Goal: Transaction & Acquisition: Download file/media

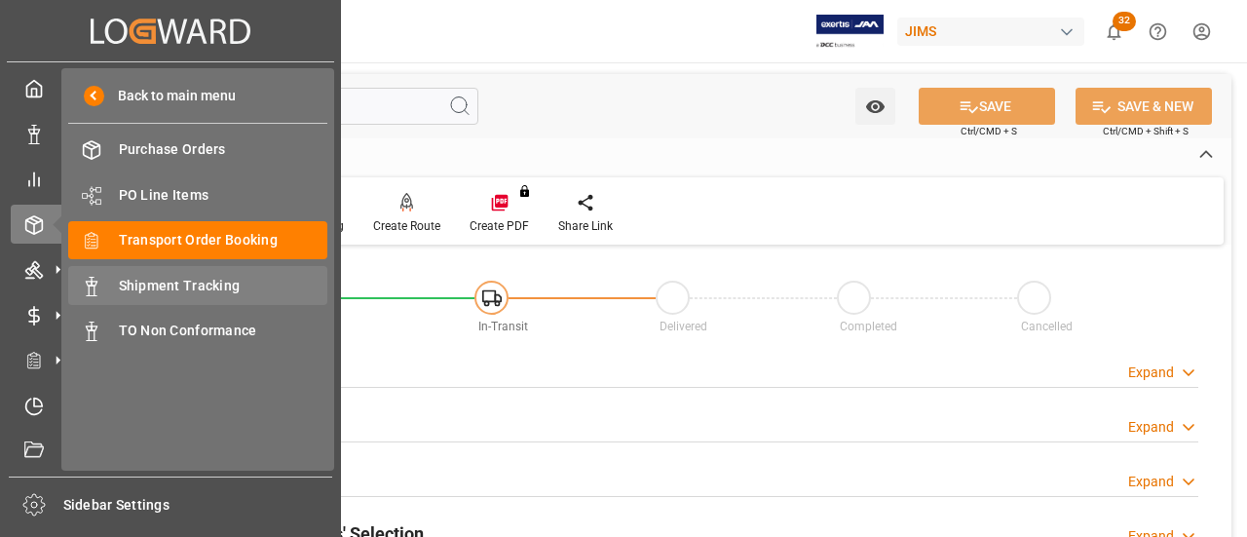
click at [148, 296] on span "Shipment Tracking" at bounding box center [223, 286] width 209 height 20
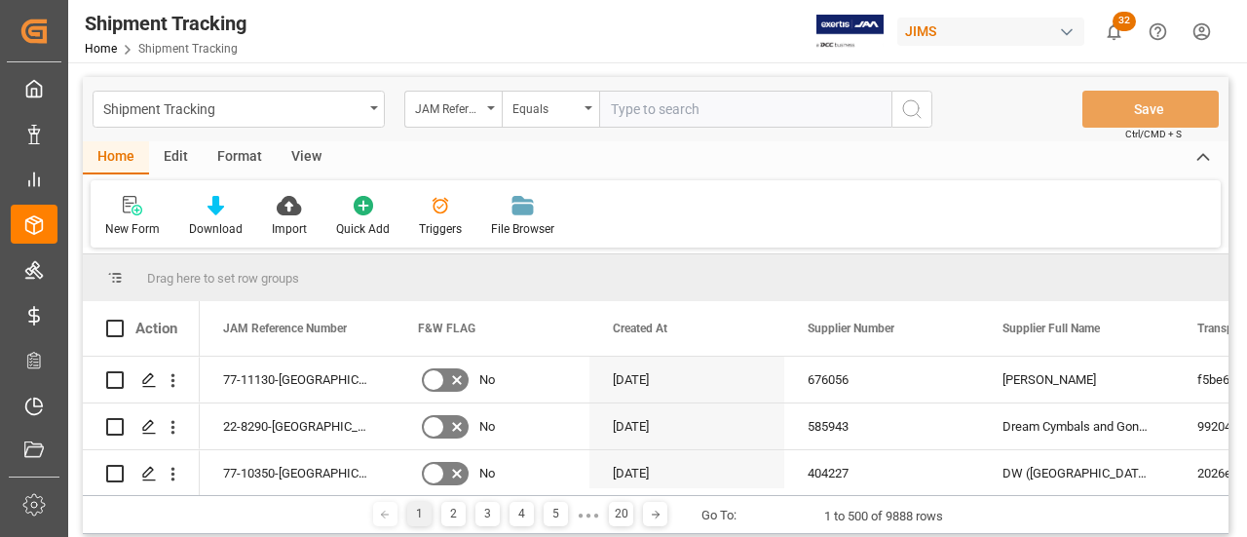
click at [705, 105] on input "text" at bounding box center [745, 109] width 292 height 37
type input "77-10985-US"
click at [917, 112] on circle "search button" at bounding box center [911, 108] width 16 height 16
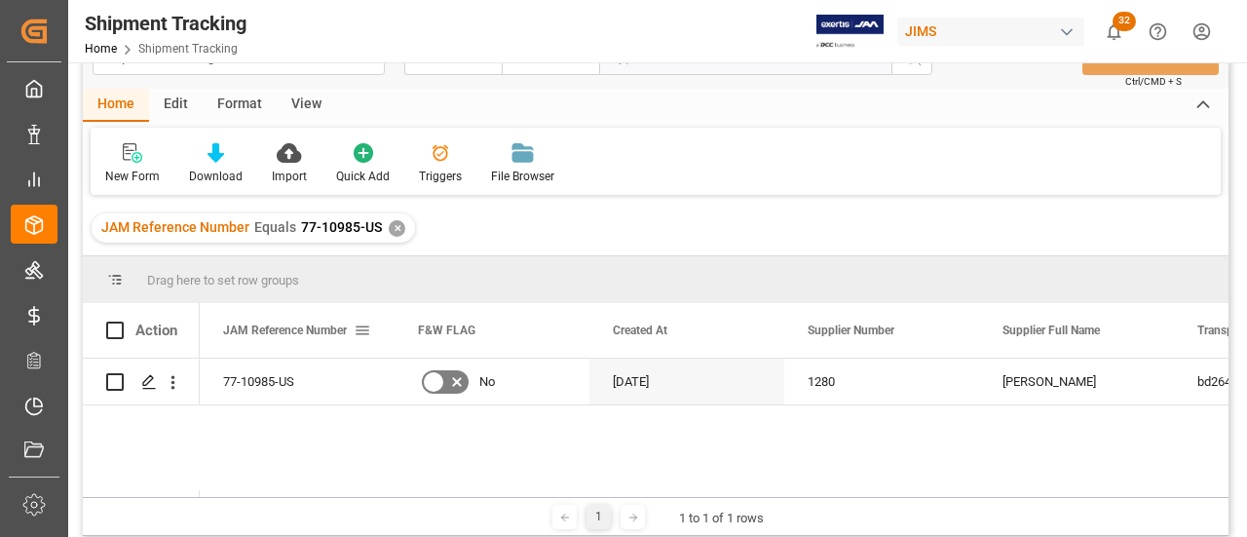
scroll to position [97, 0]
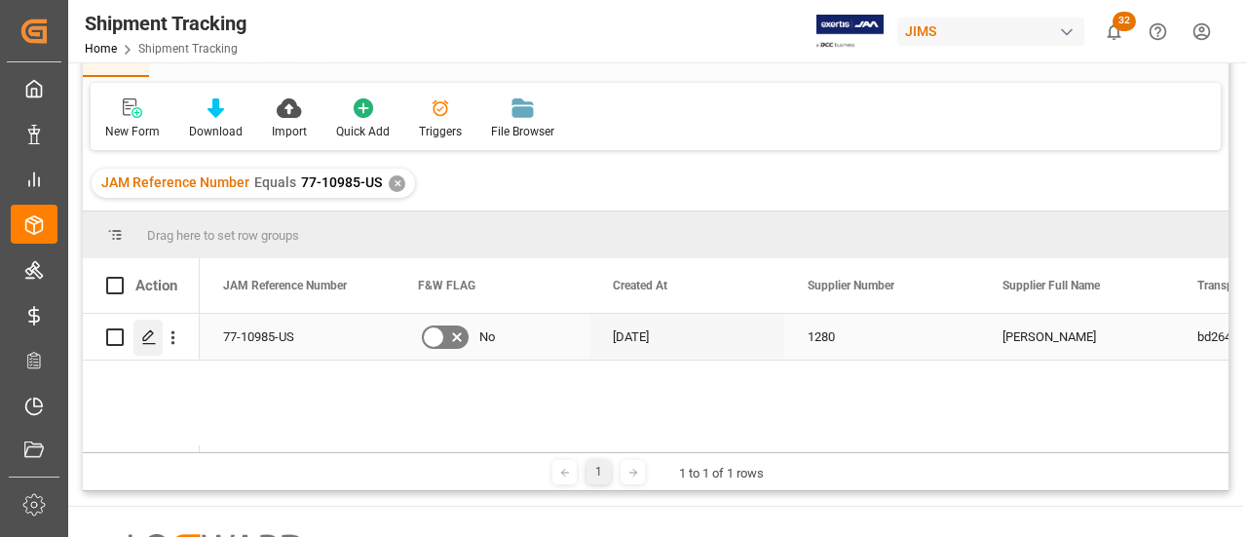
click at [150, 347] on div "Press SPACE to select this row." at bounding box center [147, 337] width 29 height 36
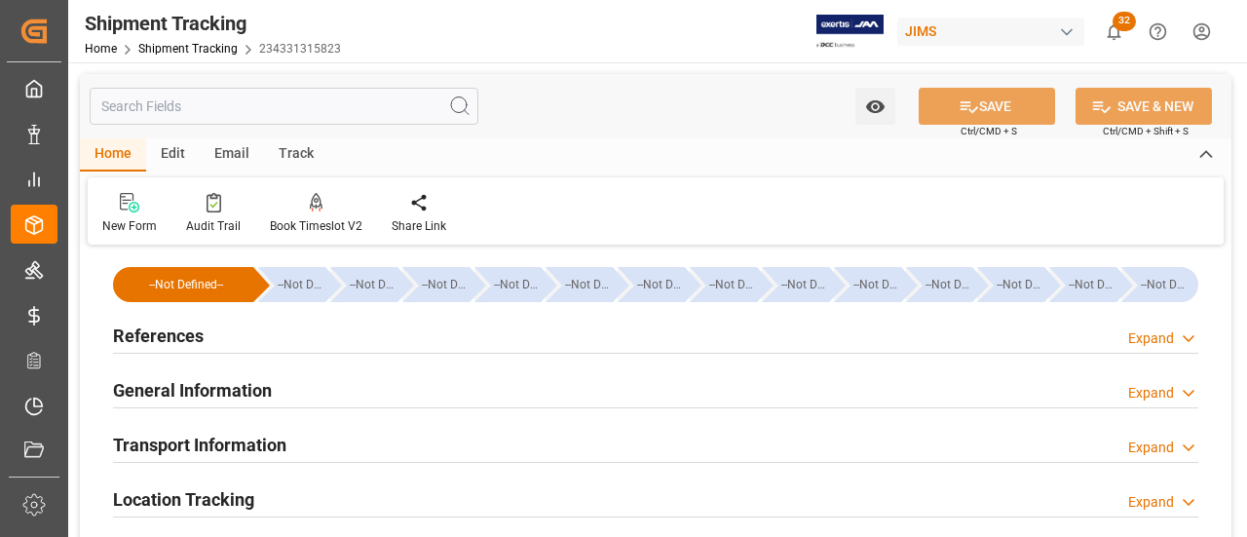
click at [225, 339] on div "References Expand" at bounding box center [655, 334] width 1085 height 37
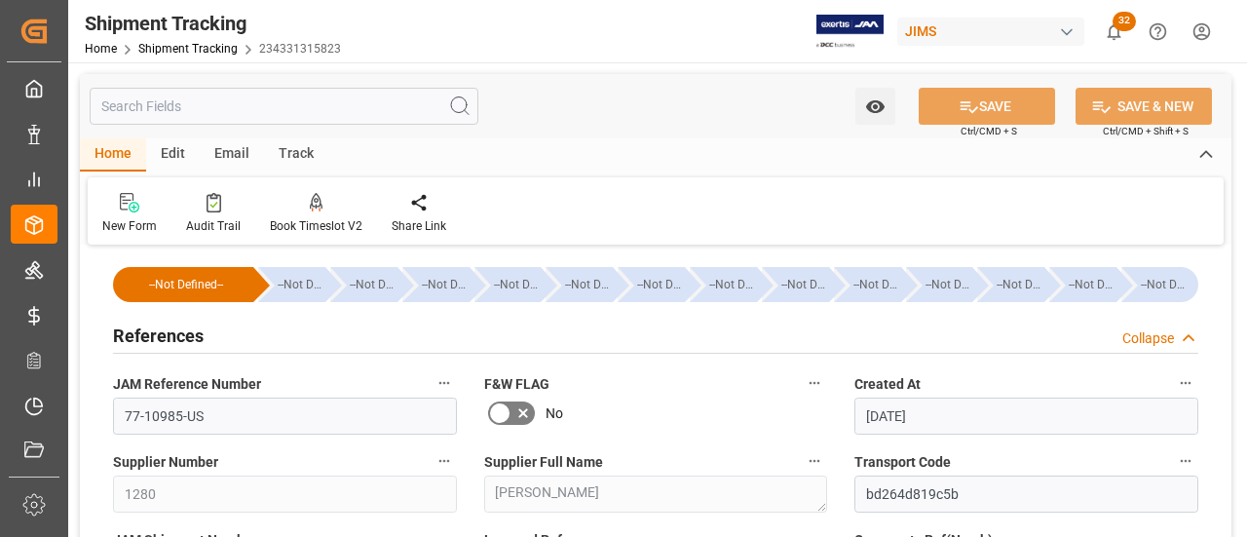
click at [226, 340] on div "References Collapse" at bounding box center [655, 334] width 1085 height 37
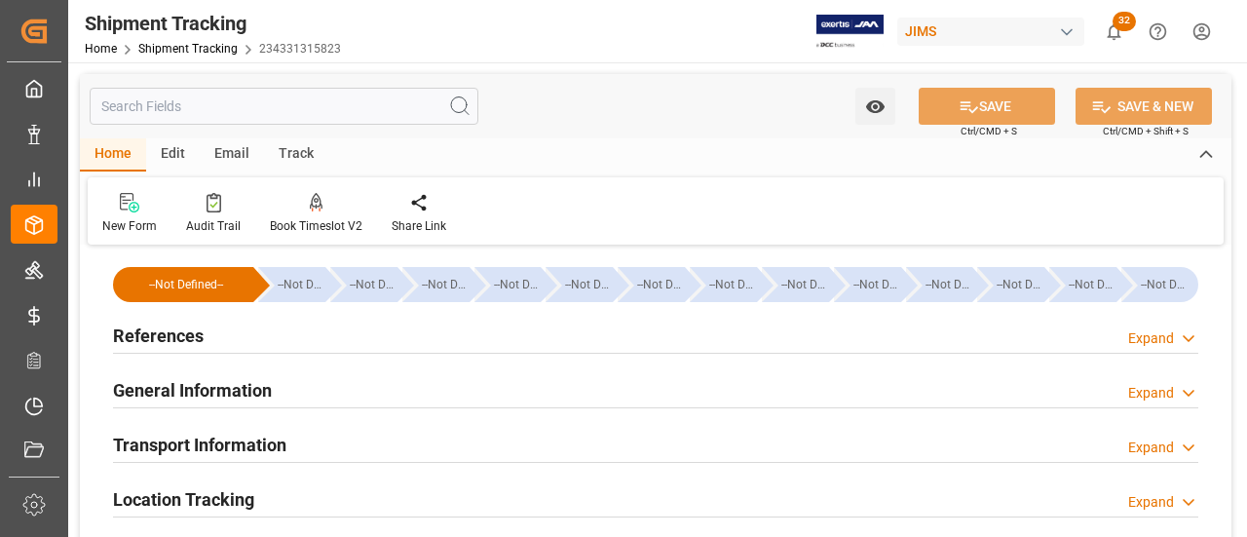
click at [212, 386] on h2 "General Information" at bounding box center [192, 390] width 159 height 26
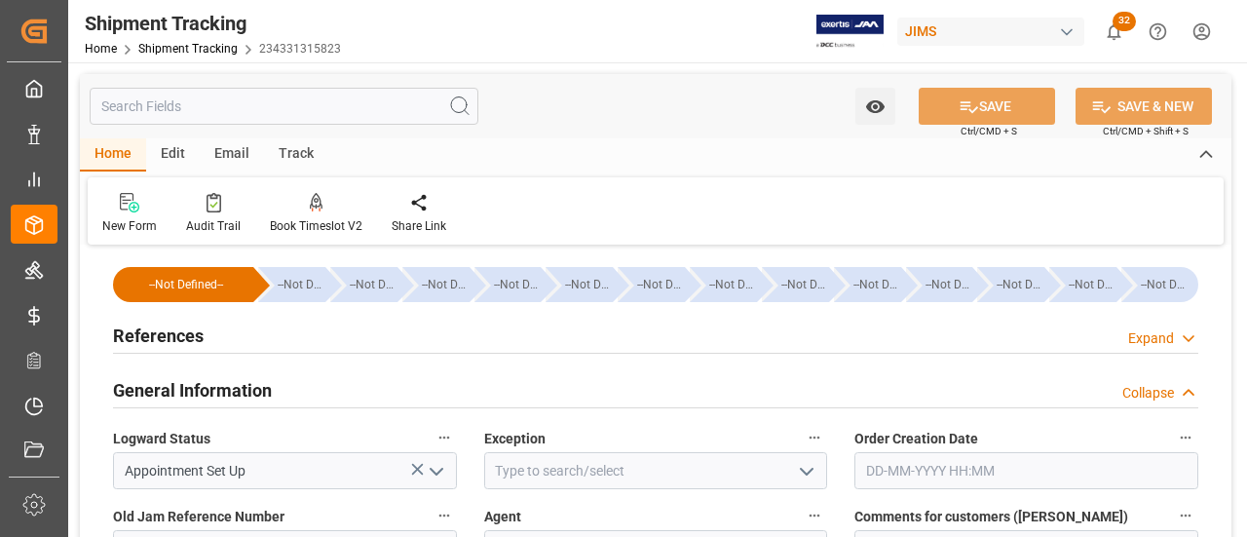
click at [212, 386] on h2 "General Information" at bounding box center [192, 390] width 159 height 26
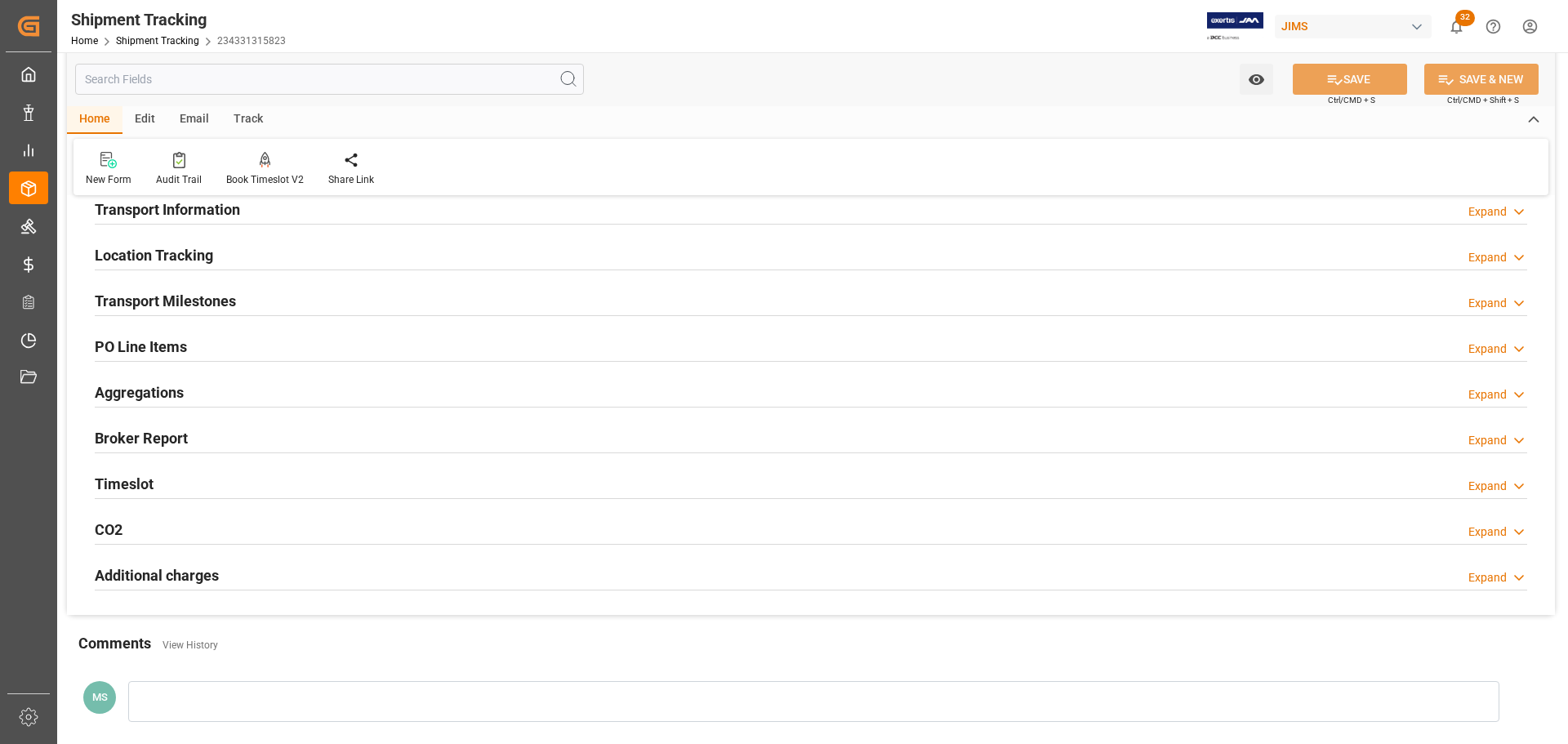
click at [272, 450] on div "Timeslot Expand" at bounding box center [811, 482] width 1432 height 31
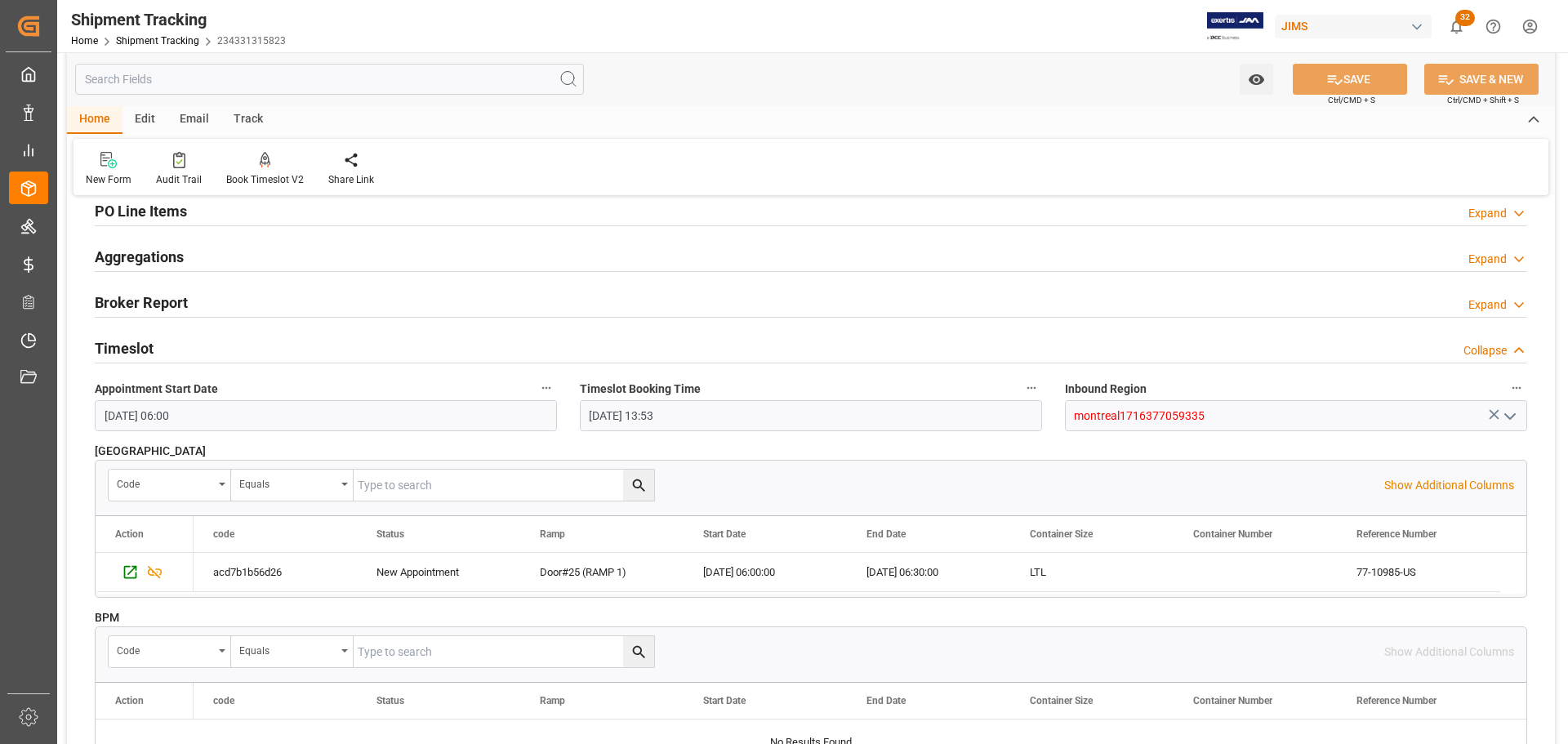
scroll to position [327, 0]
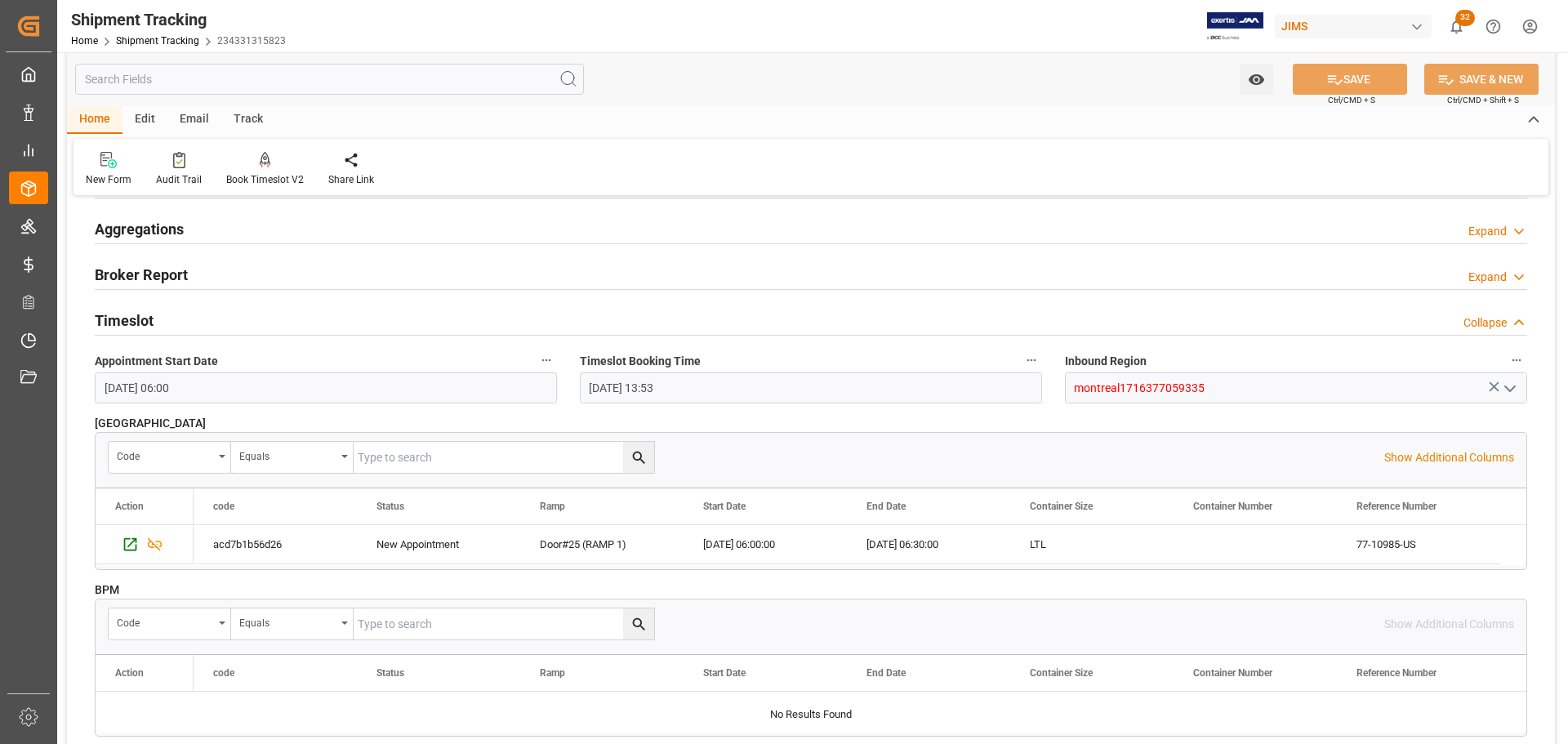
click at [212, 323] on div "Timeslot Collapse" at bounding box center [811, 319] width 1432 height 31
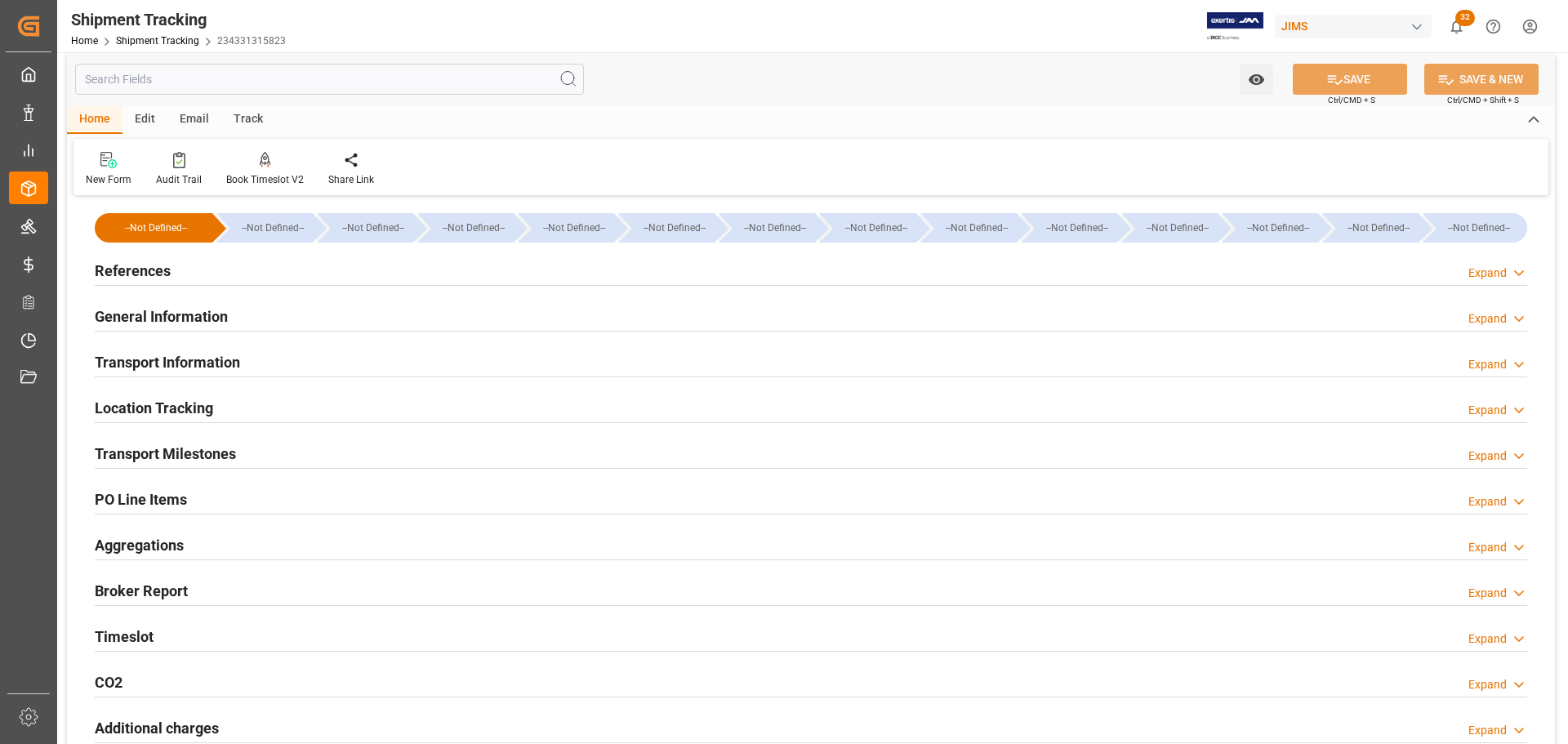
scroll to position [0, 0]
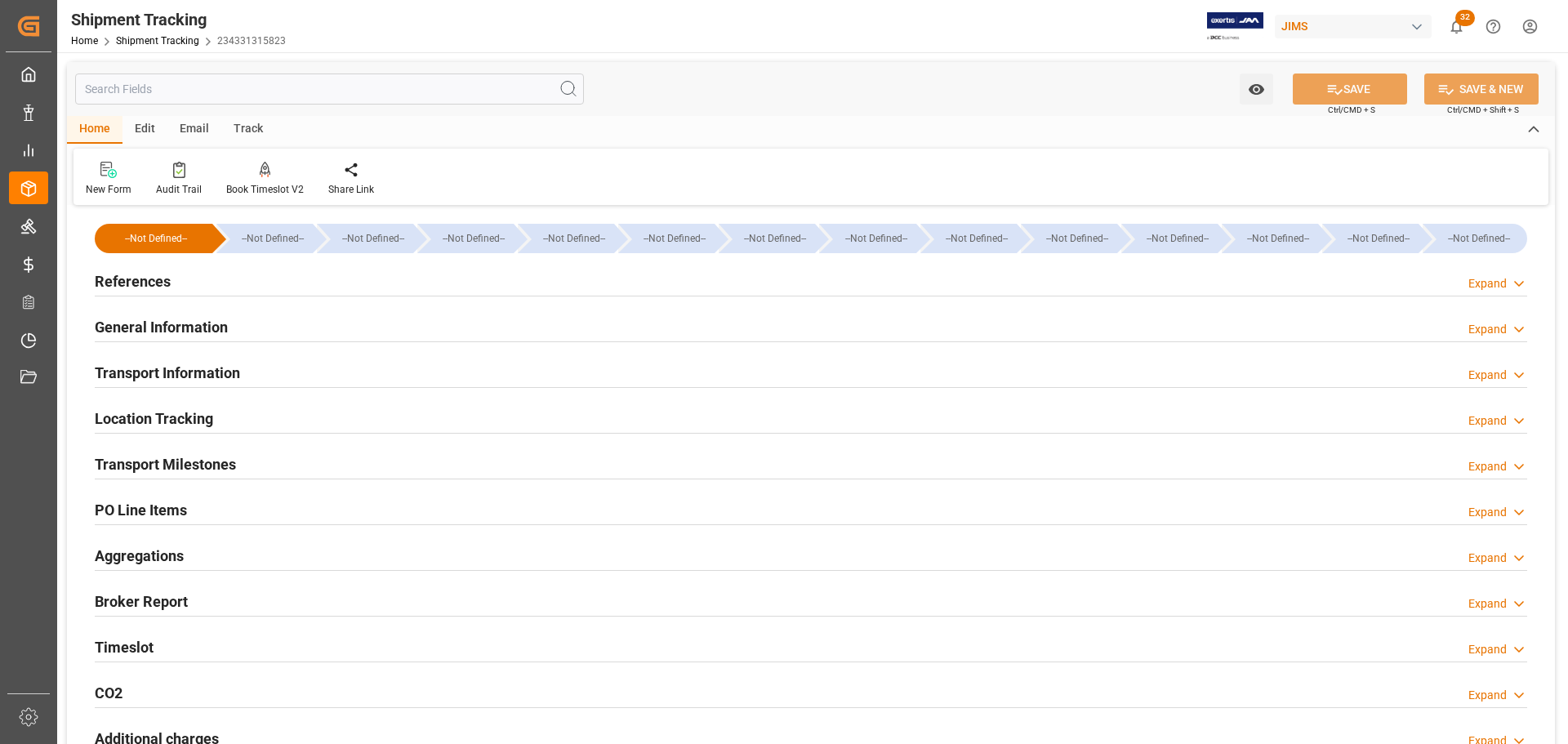
click at [392, 450] on div "Transport Milestones Expand" at bounding box center [811, 463] width 1432 height 31
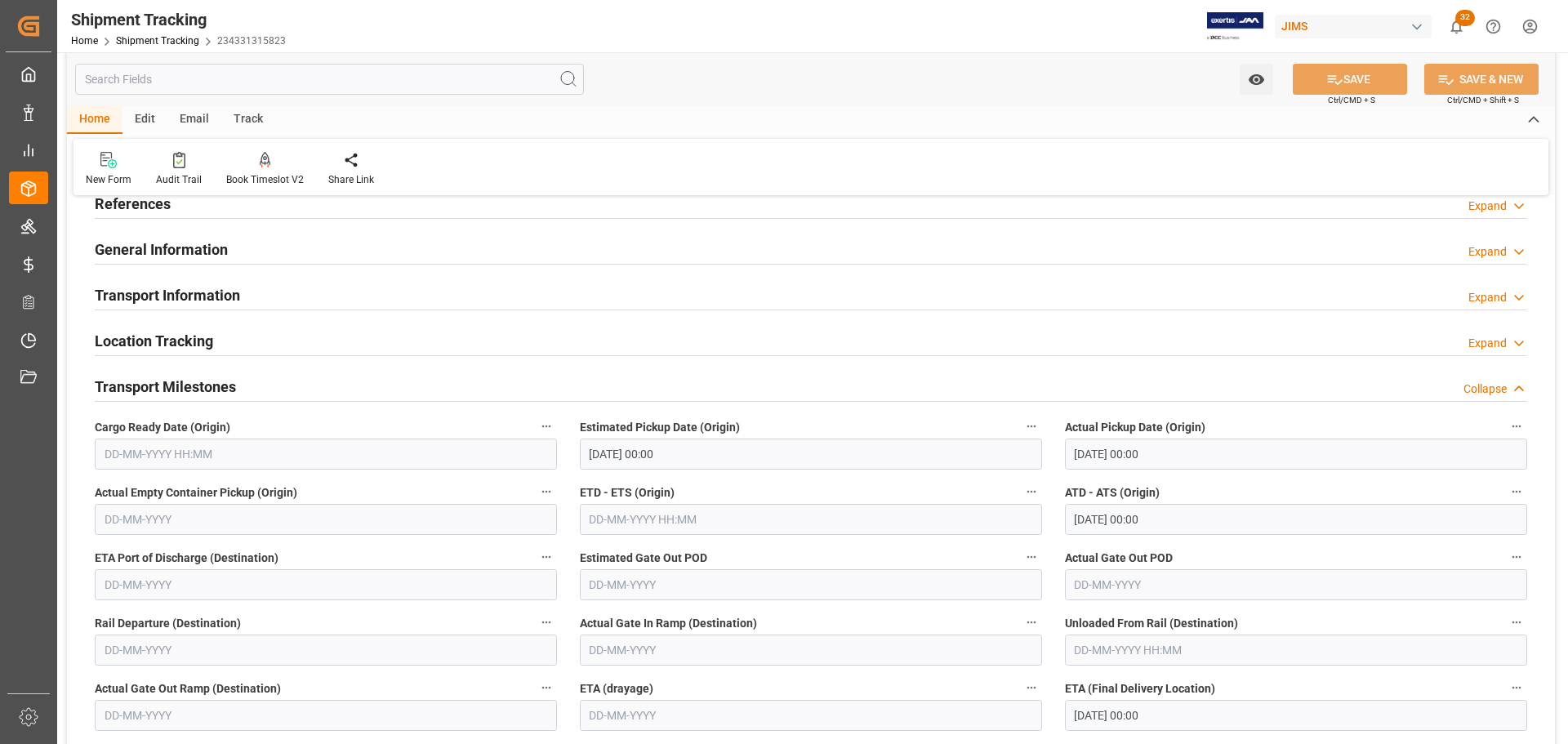
scroll to position [245, 0]
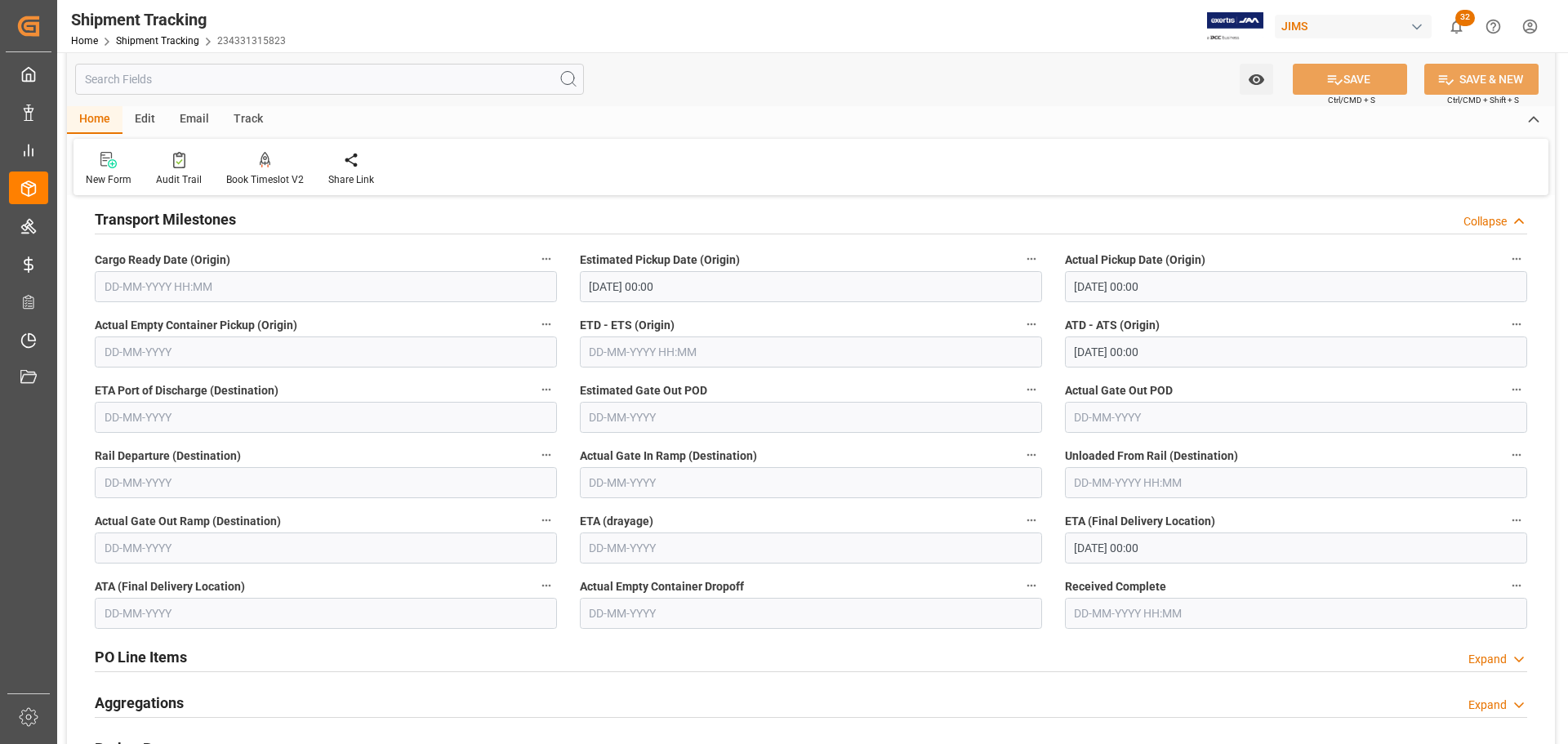
click at [212, 222] on h2 "Transport Milestones" at bounding box center [165, 219] width 141 height 22
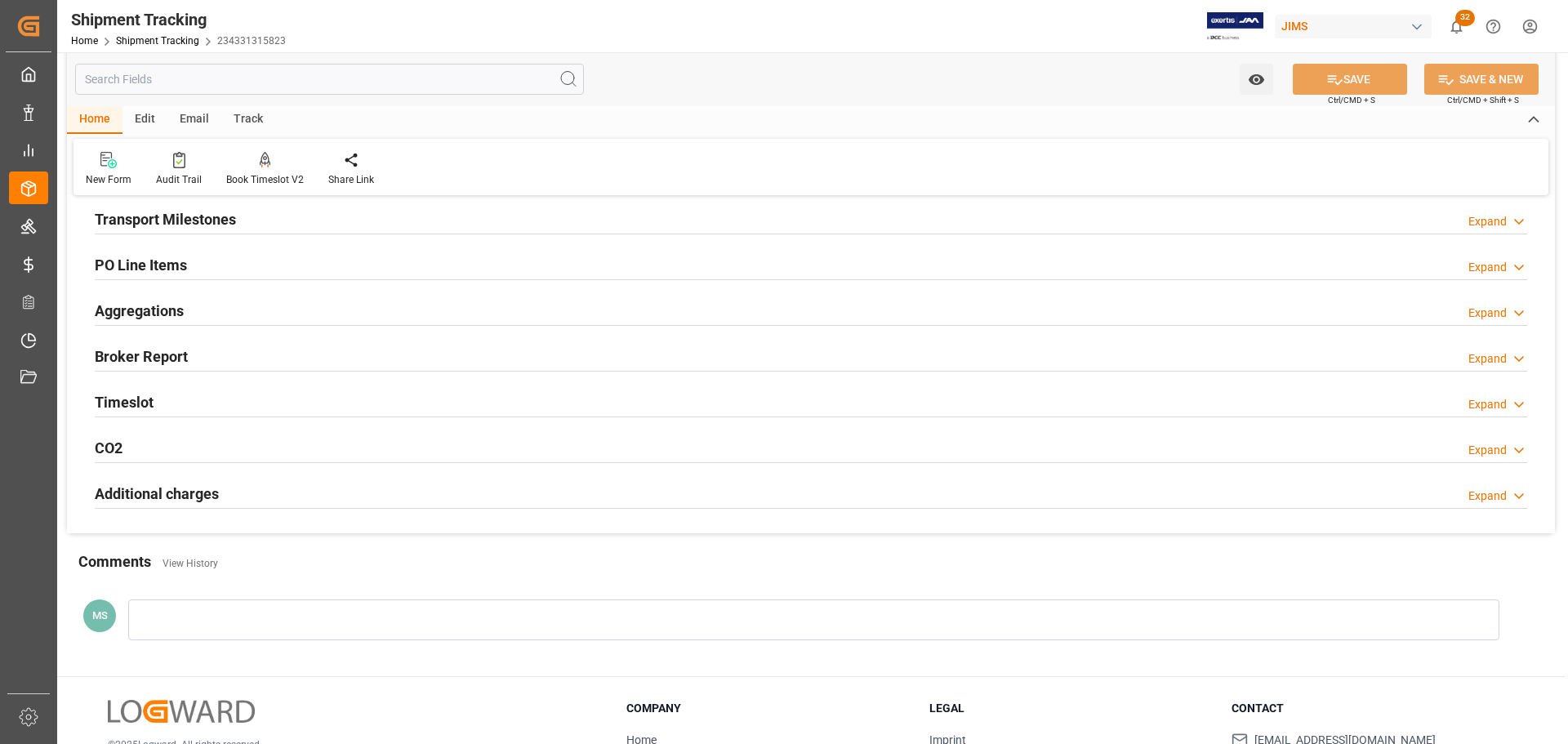
scroll to position [0, 0]
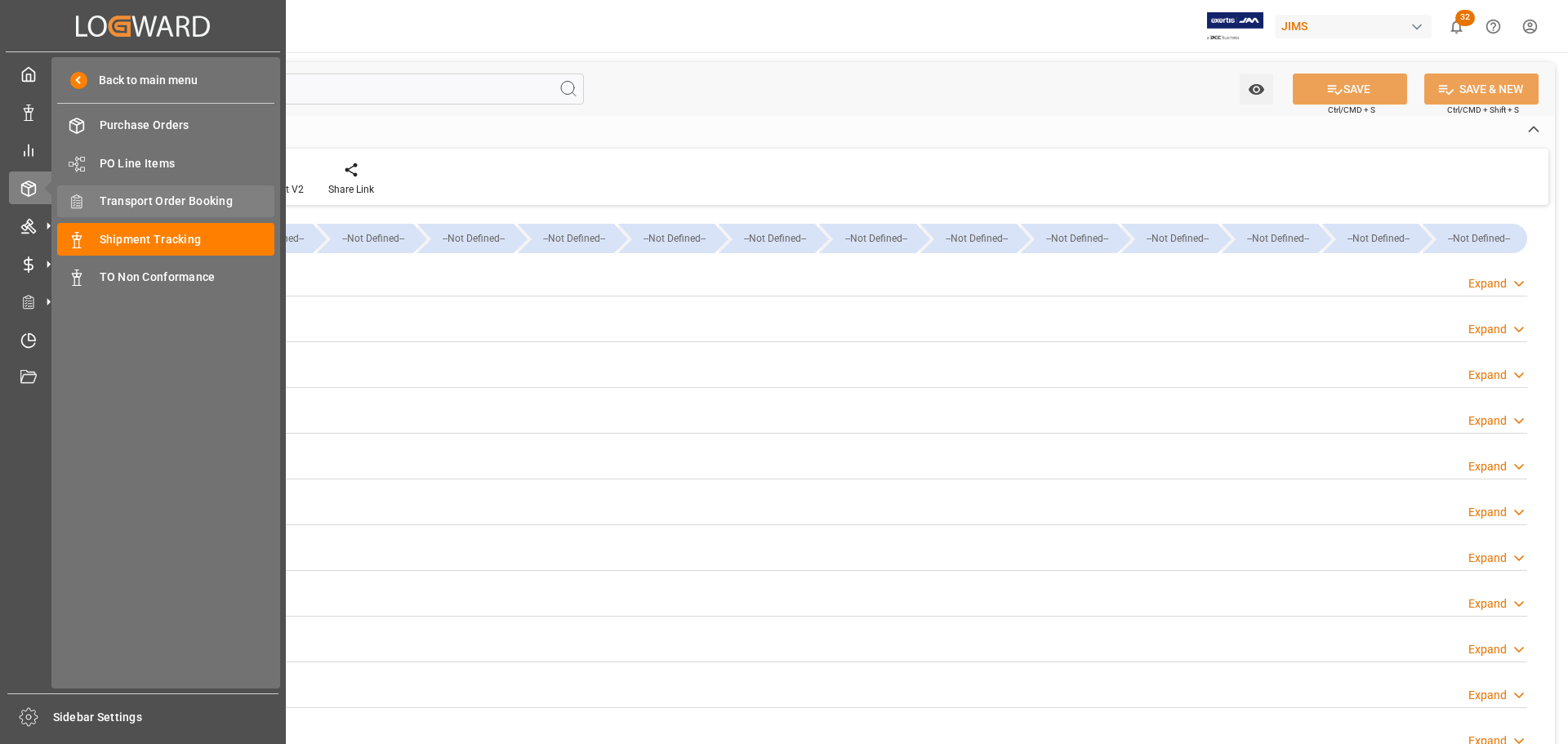
click at [183, 207] on span "Transport Order Booking" at bounding box center [187, 201] width 175 height 17
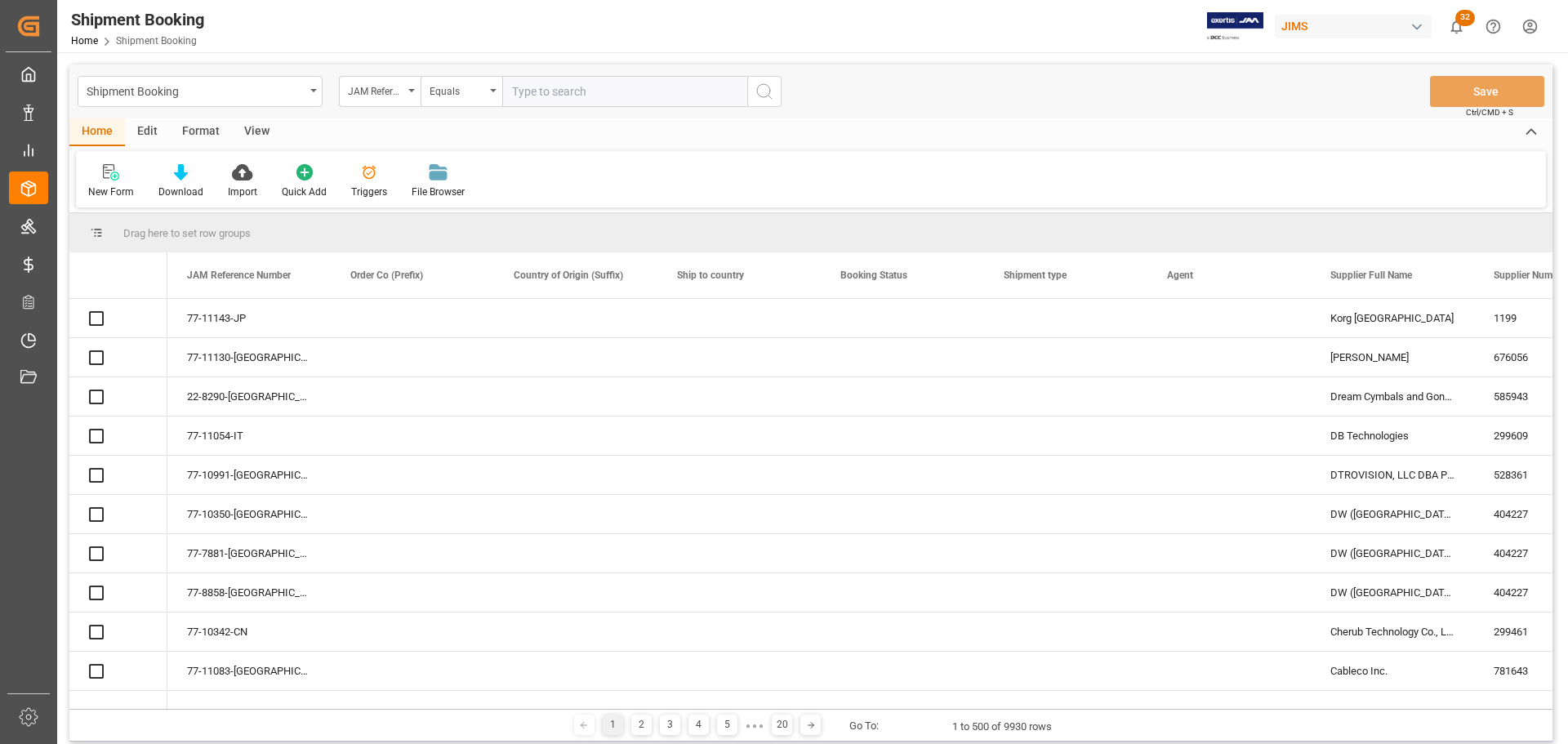
click at [586, 96] on input "text" at bounding box center [625, 91] width 245 height 31
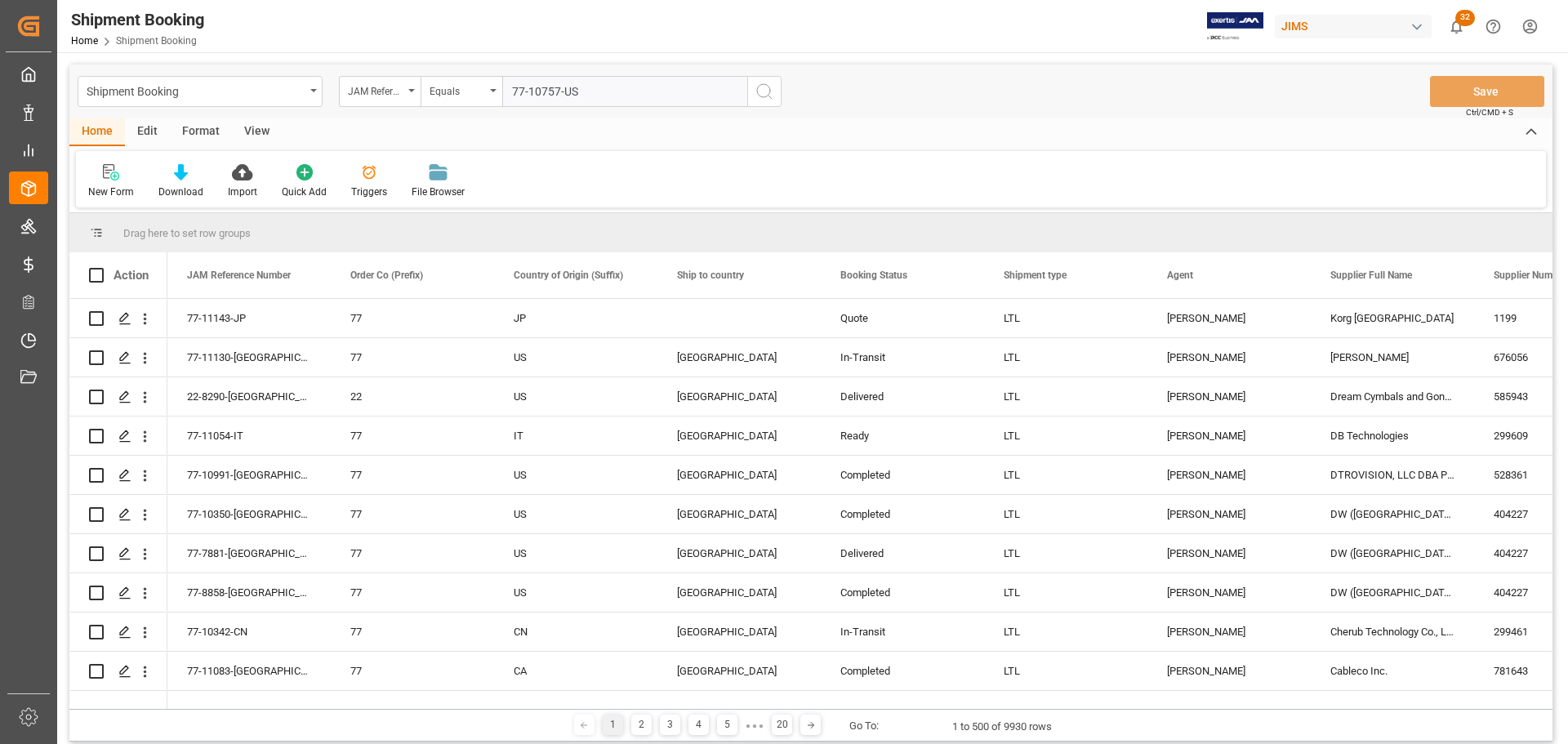
type input "77-10757-US"
click at [761, 91] on icon "search button" at bounding box center [764, 91] width 19 height 19
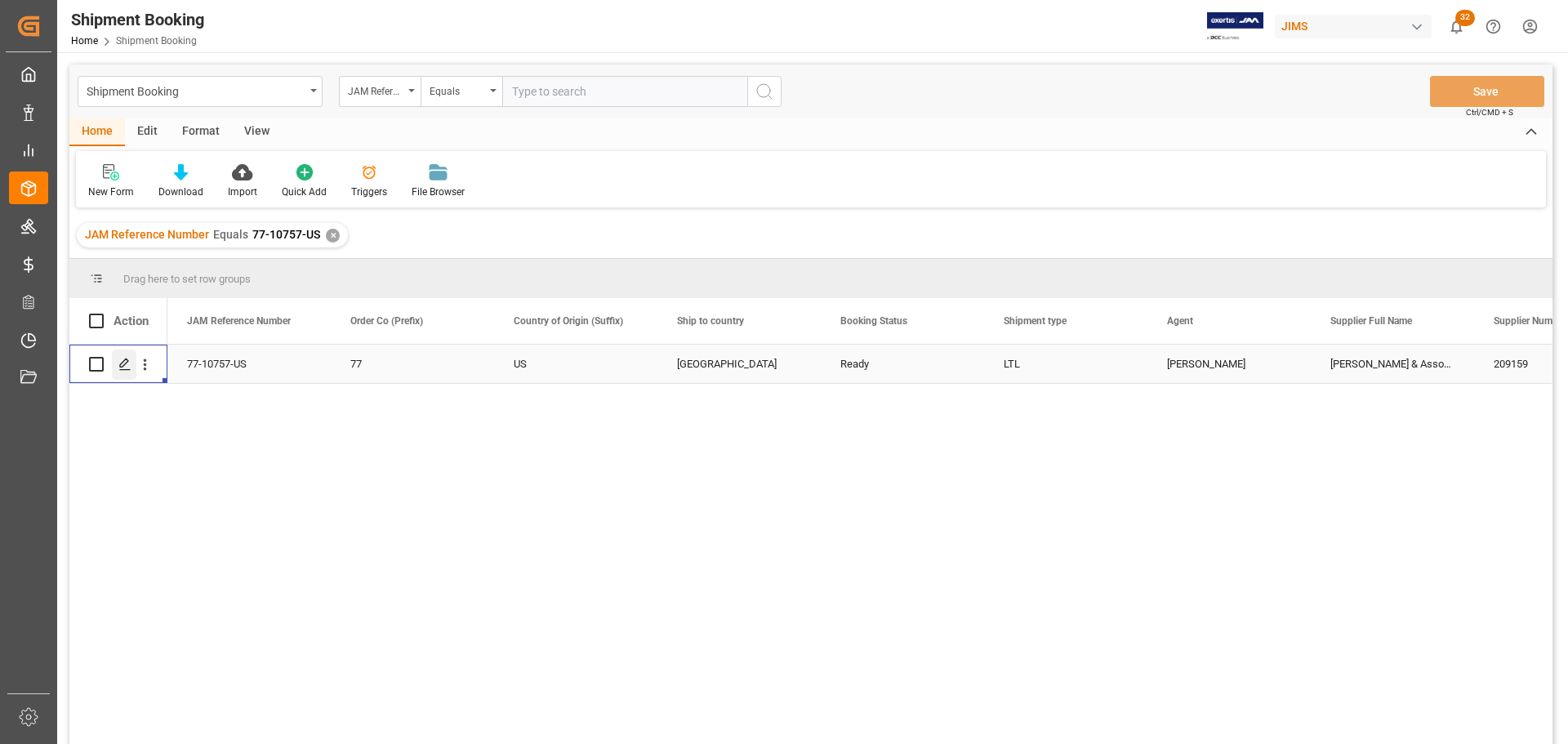
click at [130, 359] on icon "Press SPACE to select this row." at bounding box center [125, 365] width 13 height 13
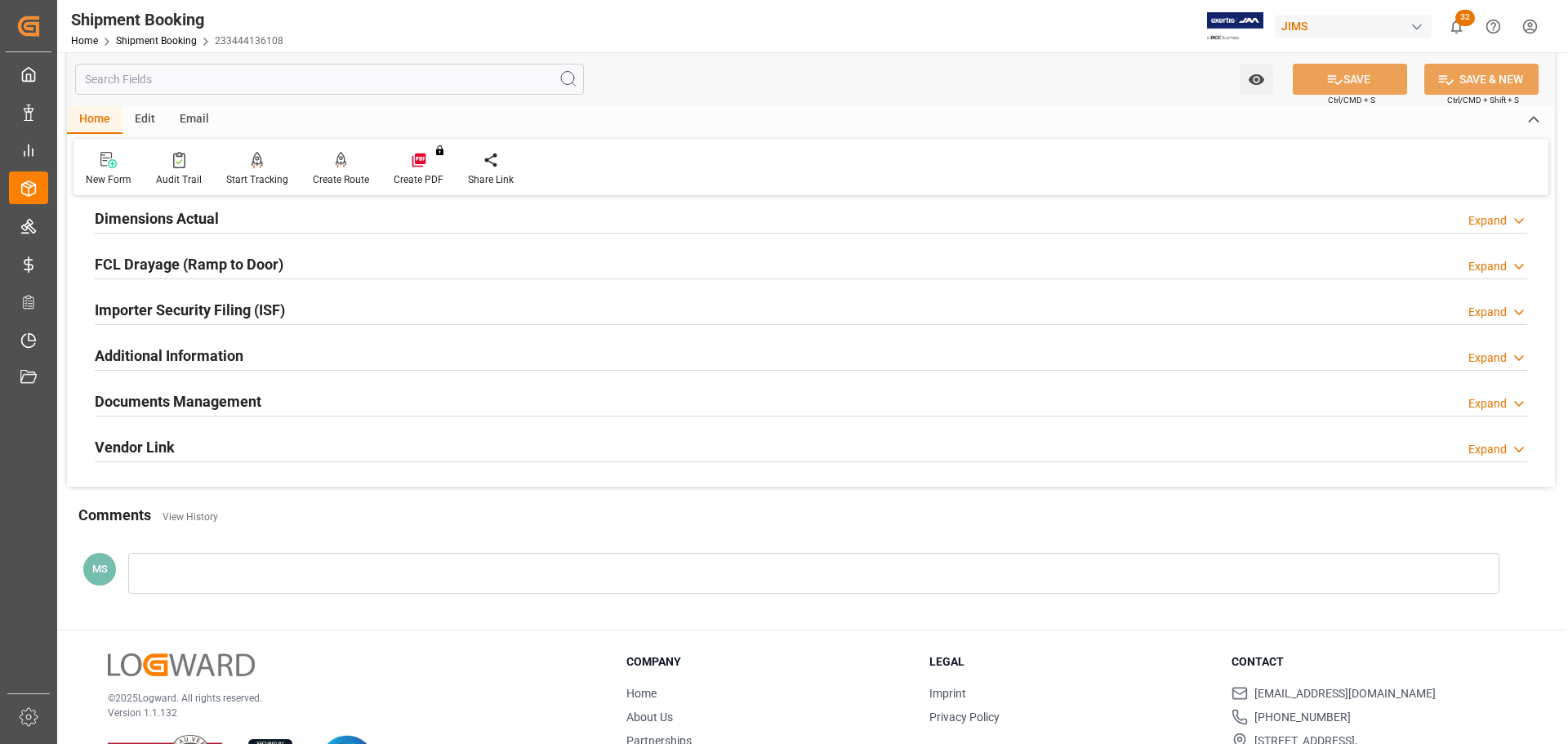
scroll to position [482, 0]
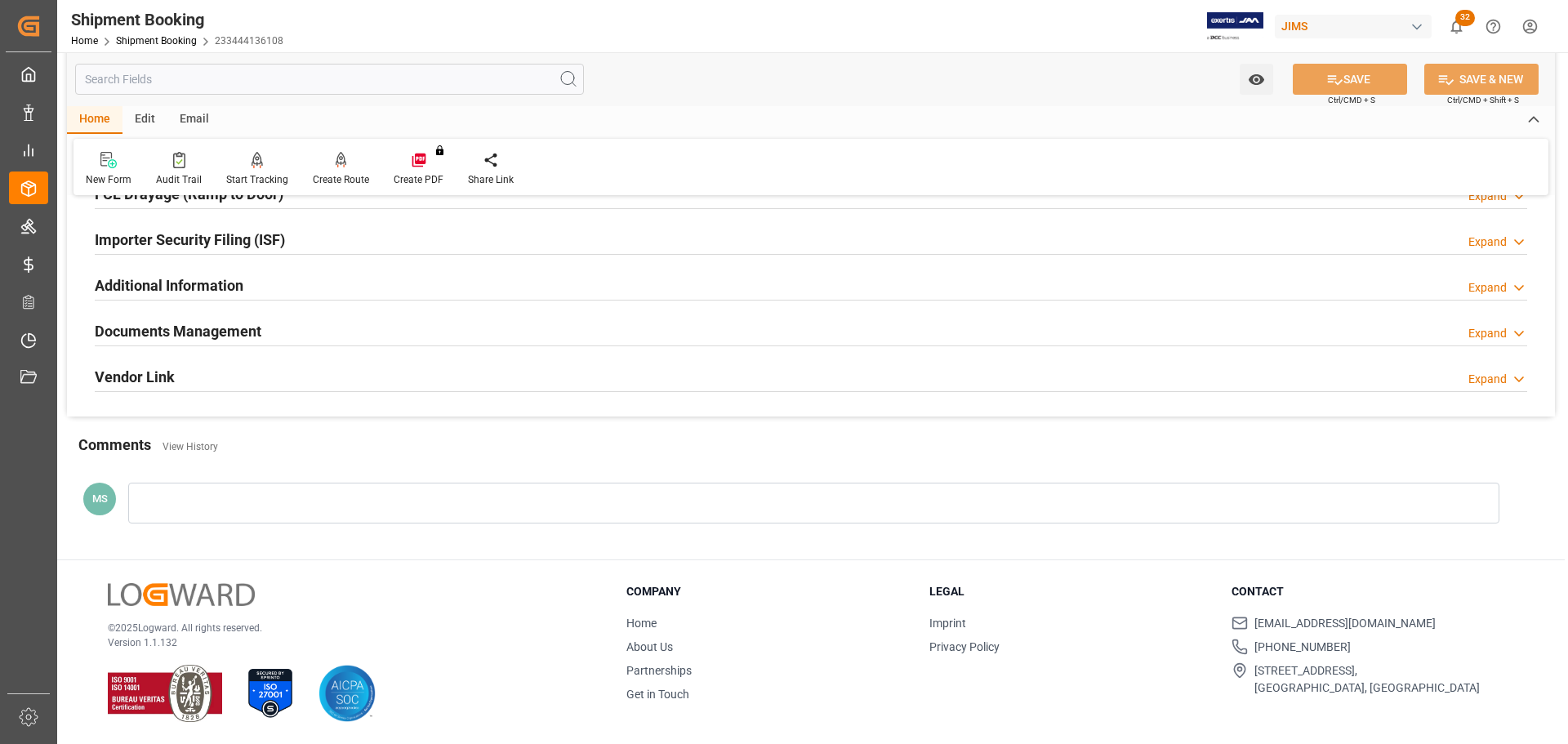
click at [330, 331] on div "Documents Management Expand" at bounding box center [811, 330] width 1432 height 31
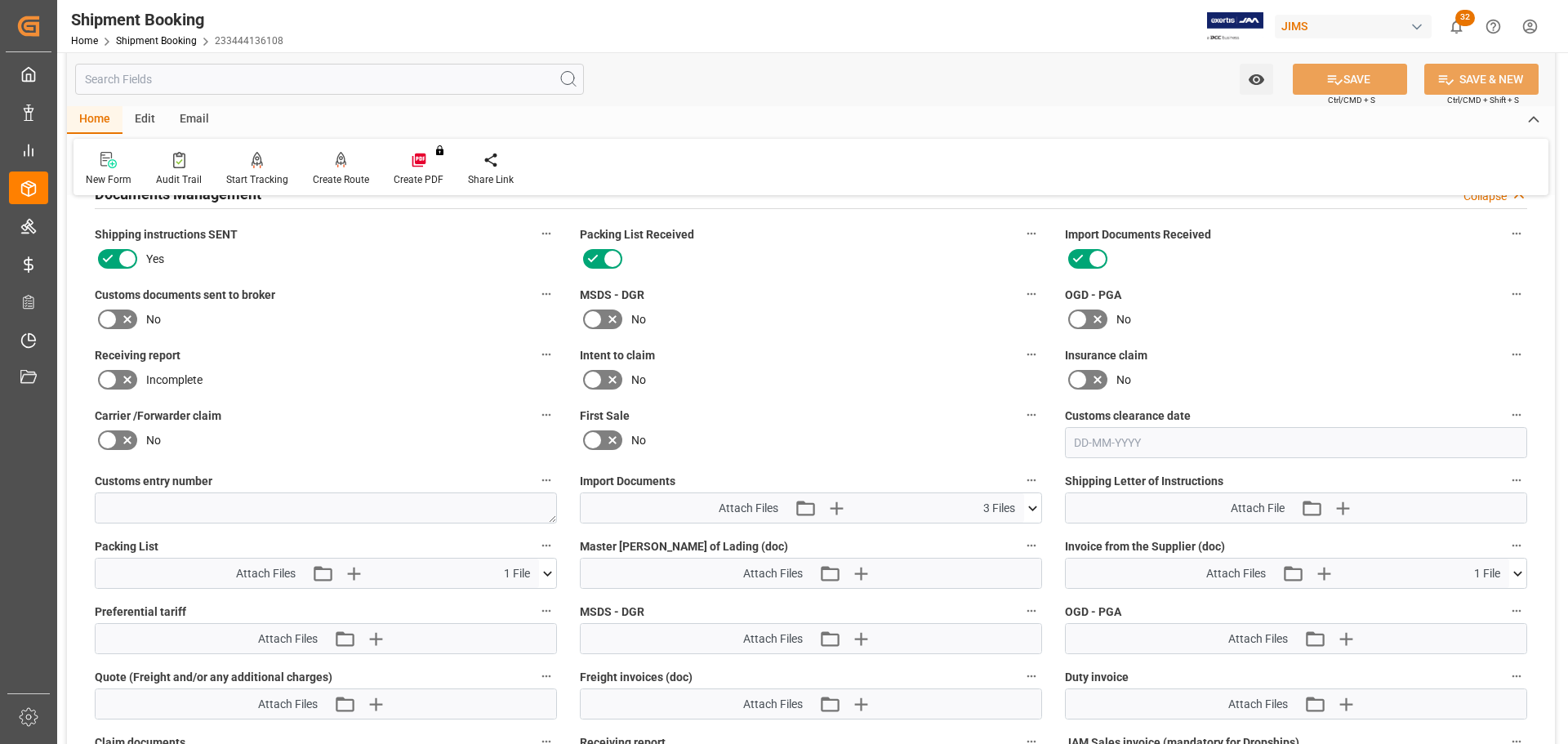
scroll to position [645, 0]
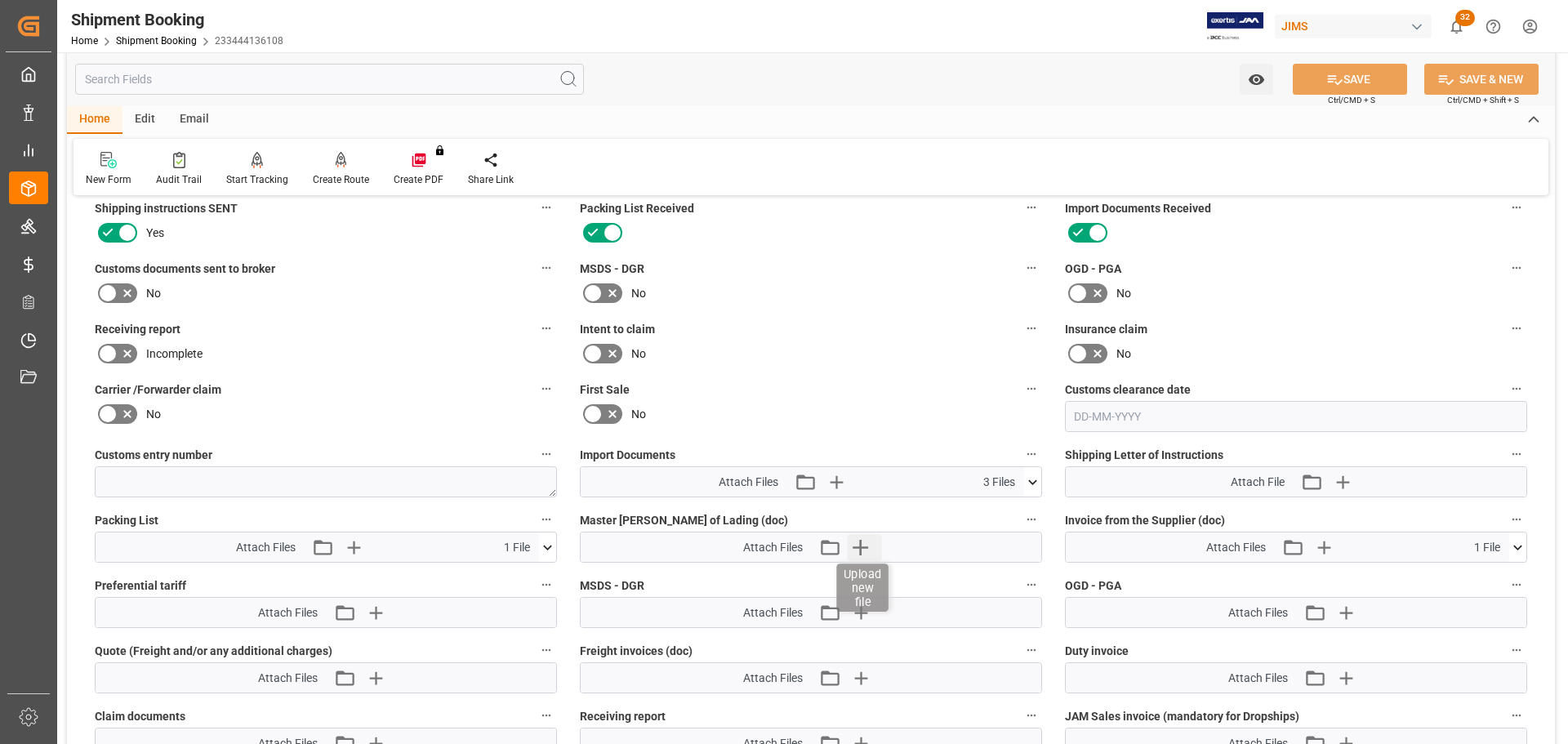
click at [869, 450] on icon "button" at bounding box center [859, 547] width 26 height 26
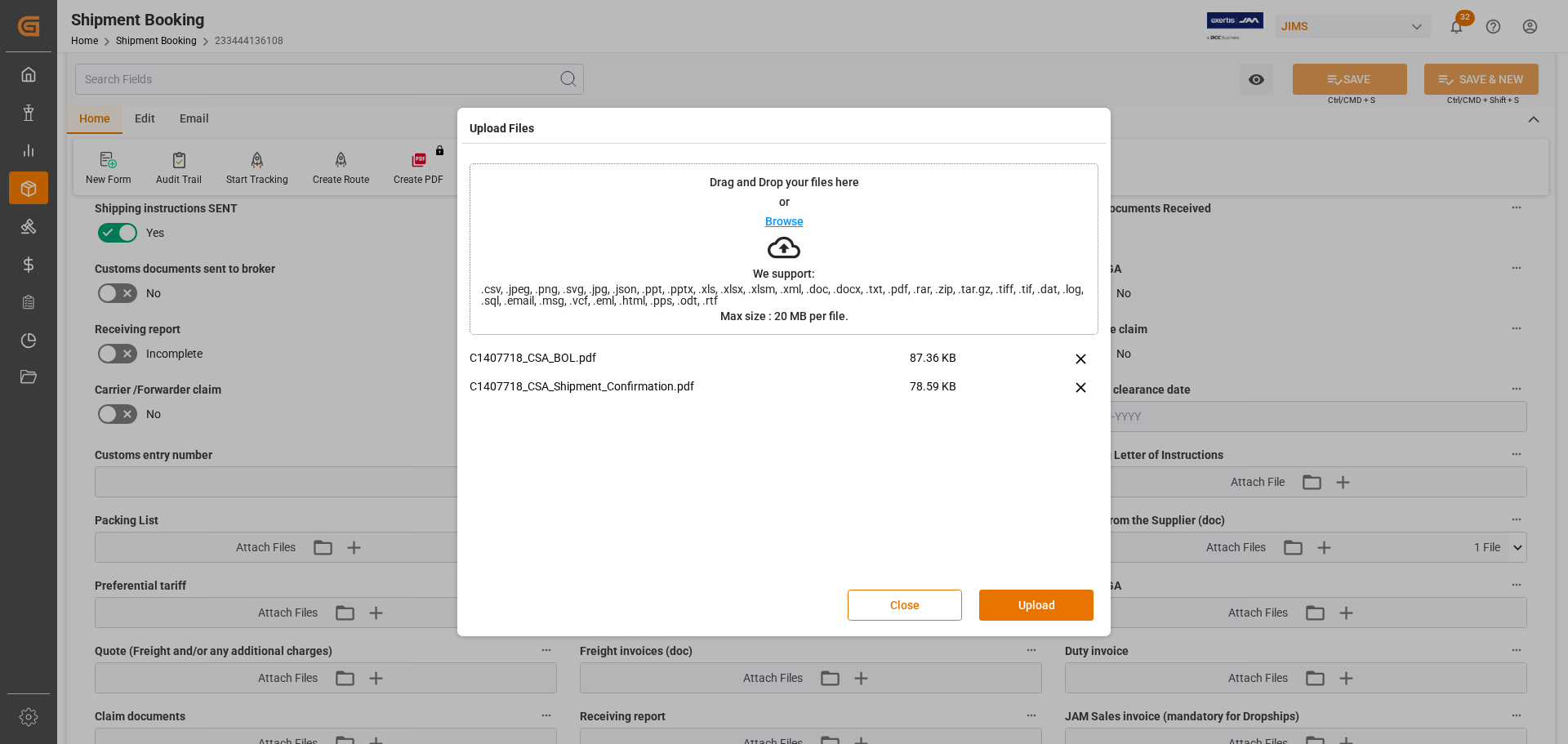
click at [1045, 450] on button "Upload" at bounding box center [1036, 605] width 114 height 31
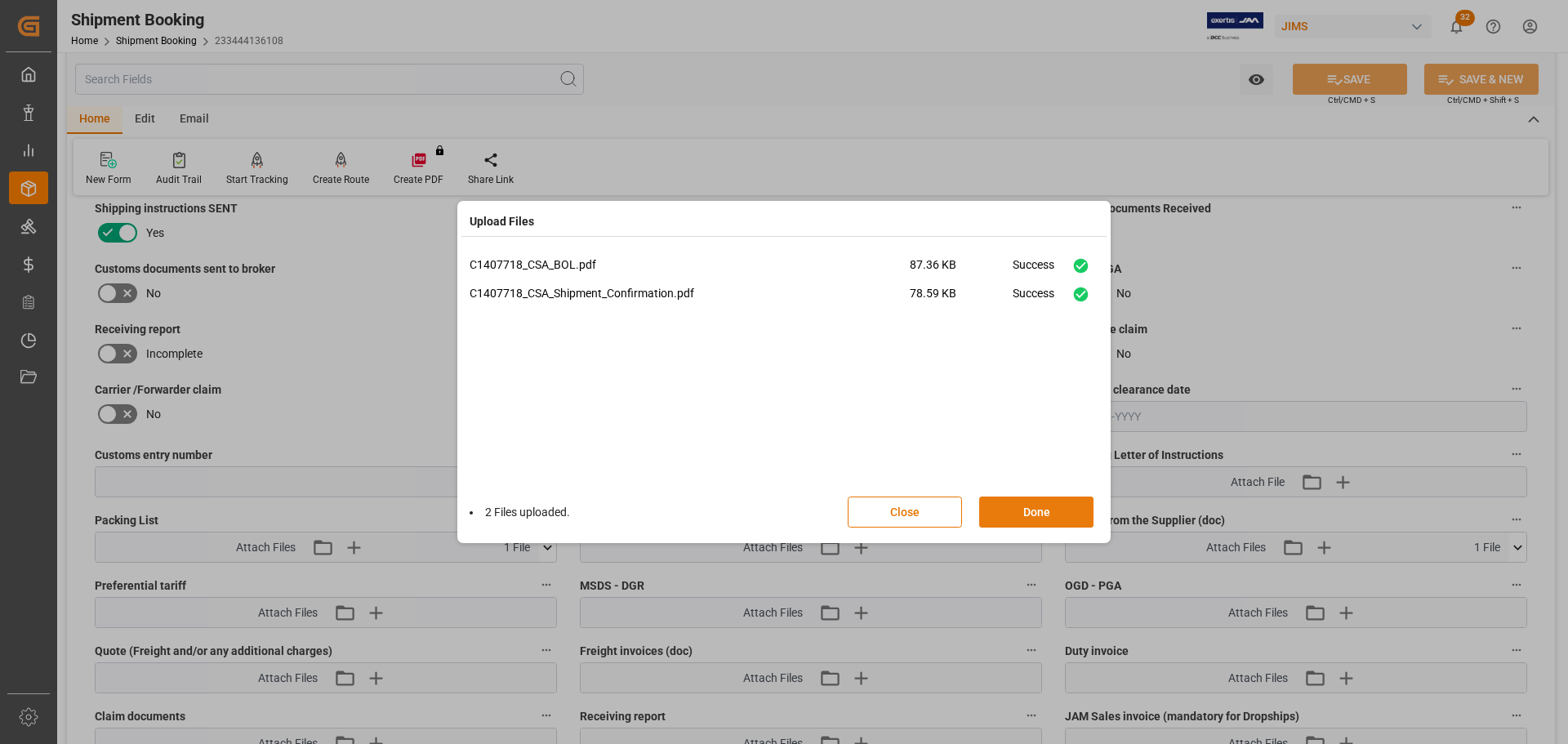
click at [1045, 450] on button "Done" at bounding box center [1036, 512] width 114 height 31
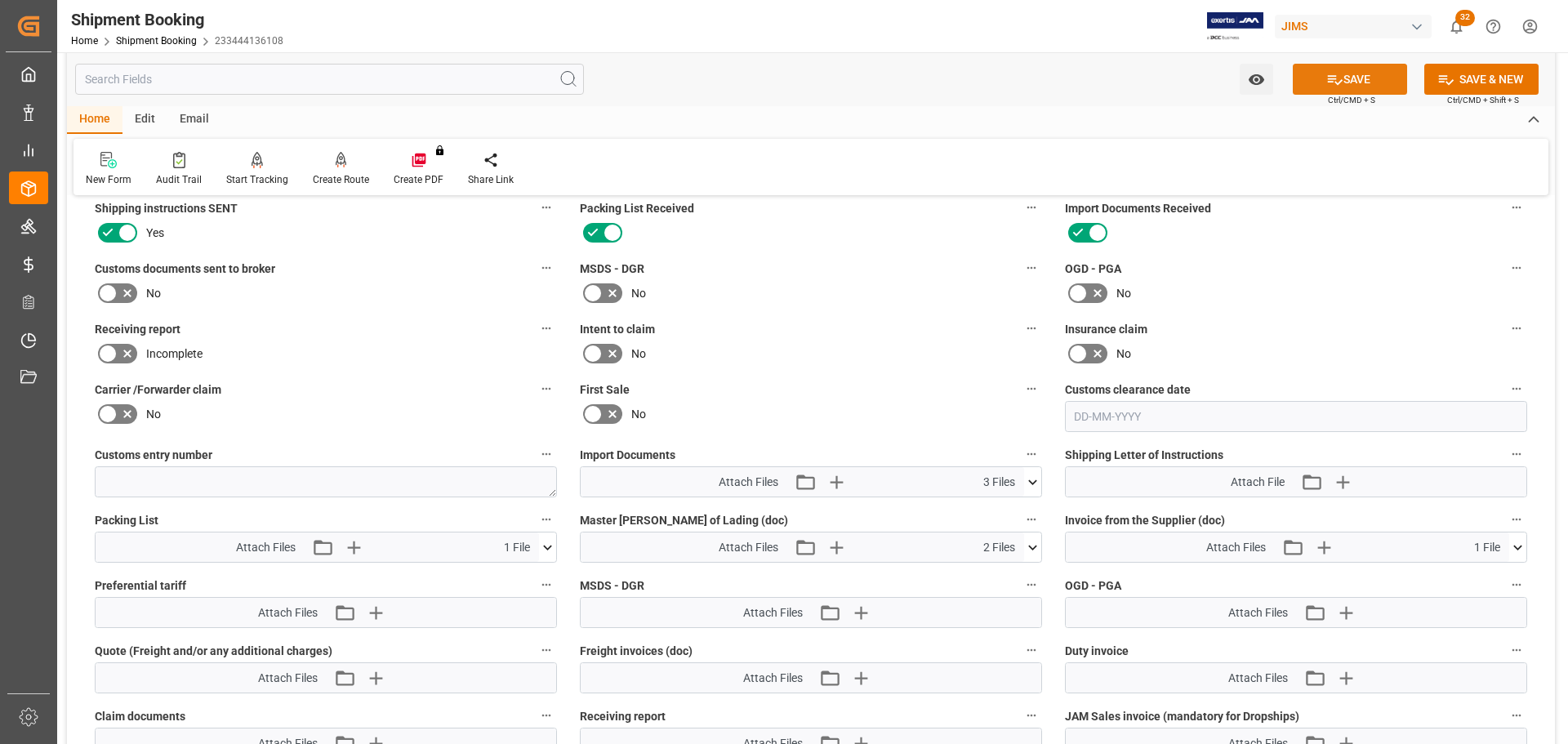
click at [1045, 76] on icon at bounding box center [1335, 80] width 17 height 17
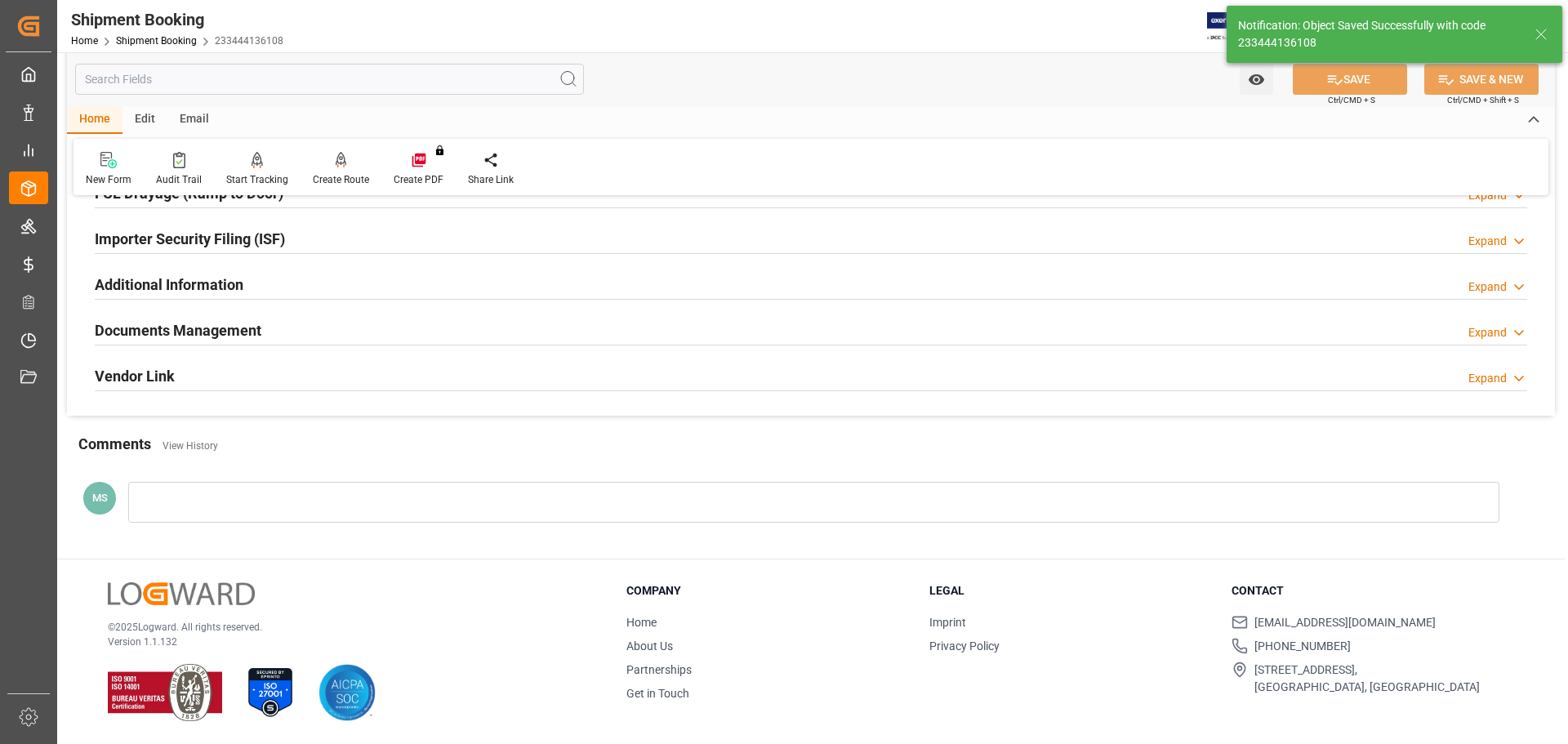
scroll to position [482, 0]
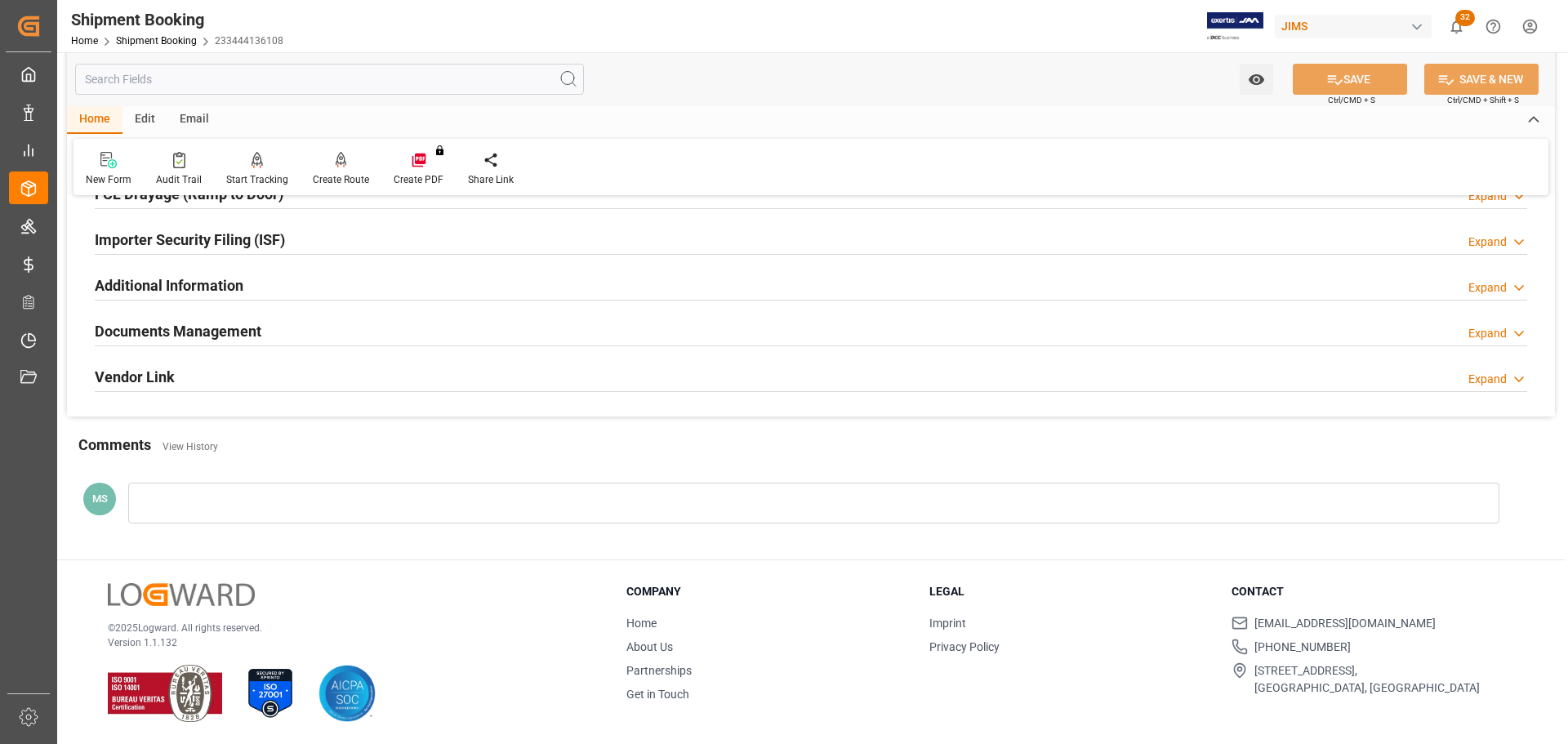
click at [431, 327] on div "Documents Management Expand" at bounding box center [811, 330] width 1432 height 31
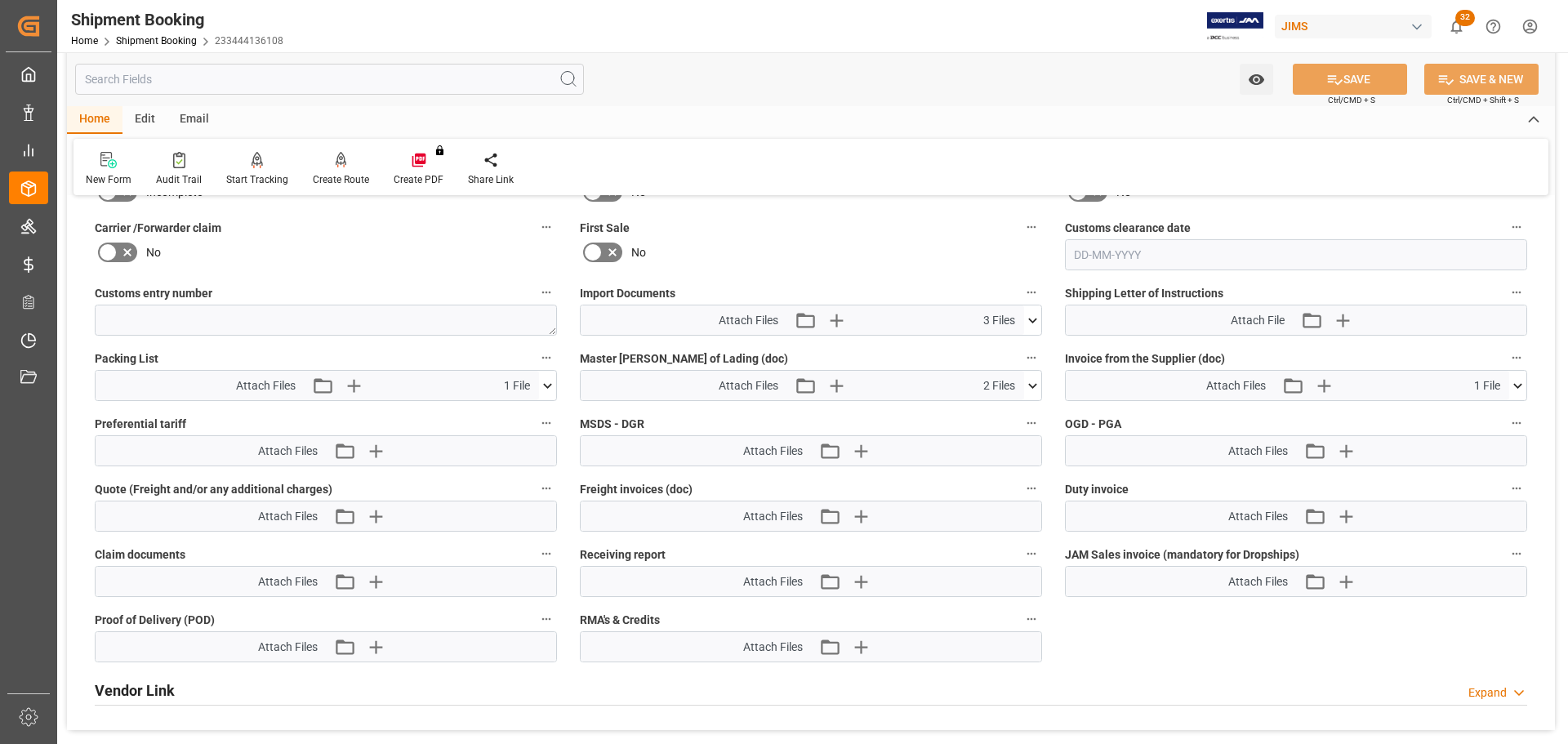
scroll to position [809, 0]
click at [550, 382] on icon at bounding box center [548, 384] width 9 height 5
click at [550, 382] on icon at bounding box center [548, 384] width 17 height 17
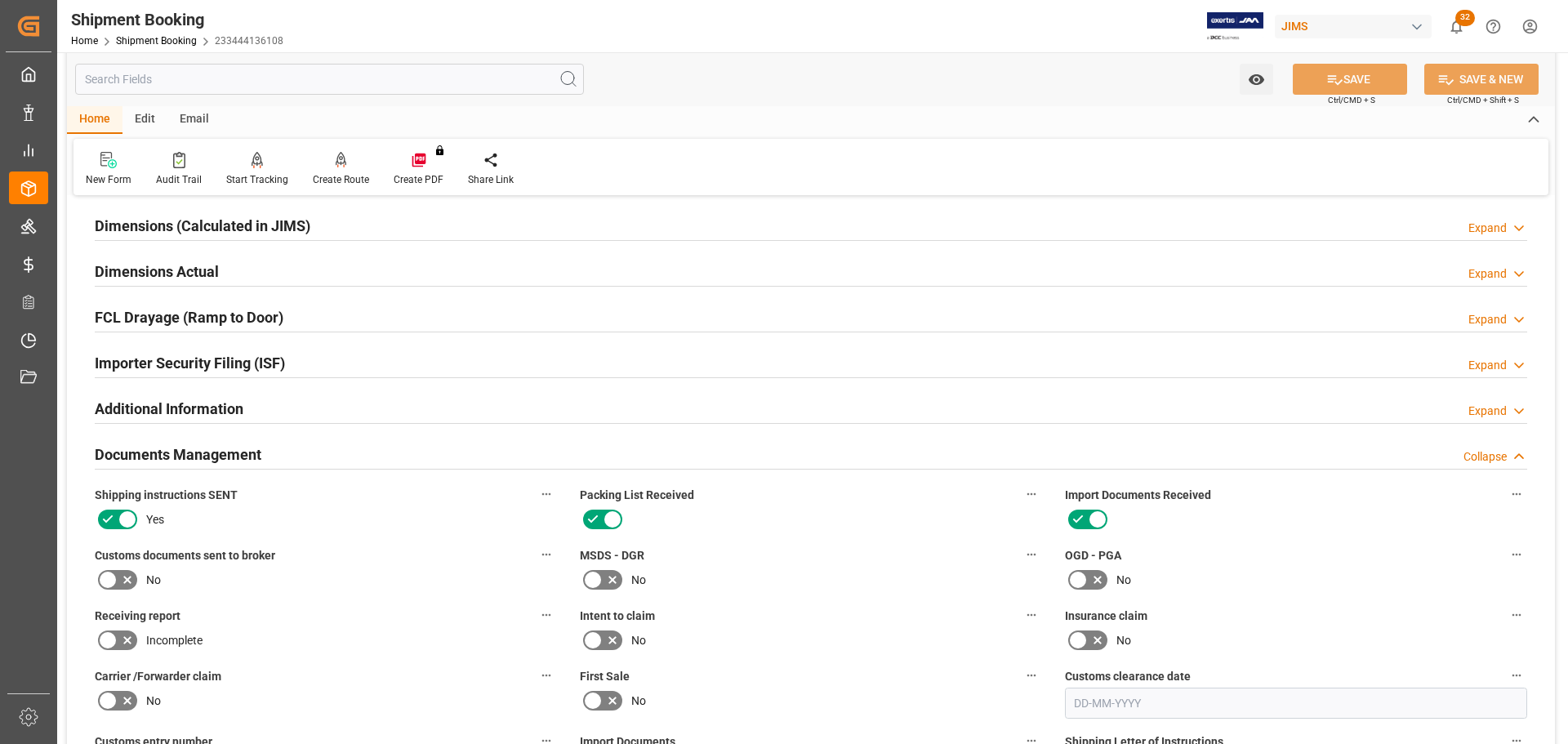
scroll to position [319, 0]
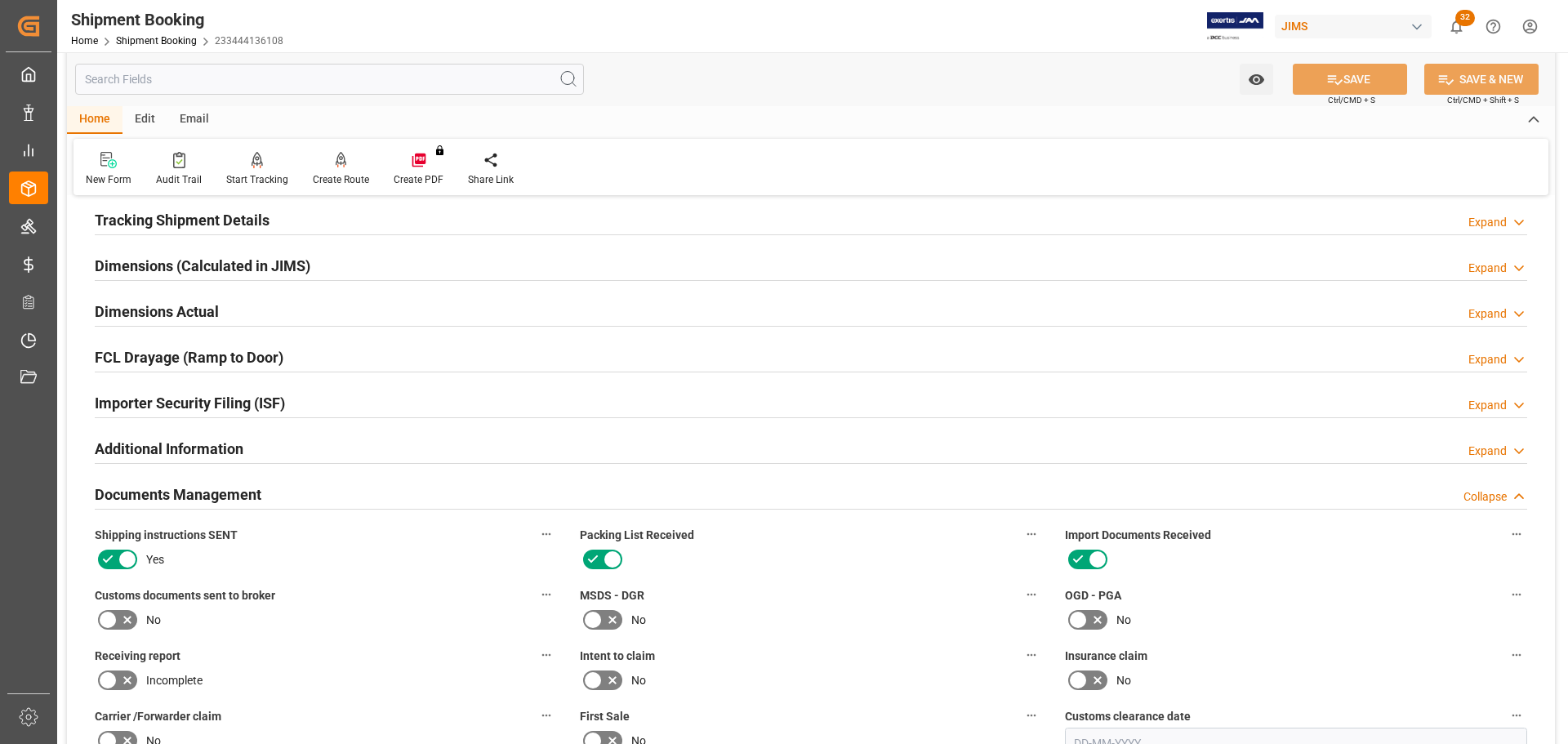
click at [284, 450] on div "Documents Management Collapse" at bounding box center [811, 493] width 1432 height 31
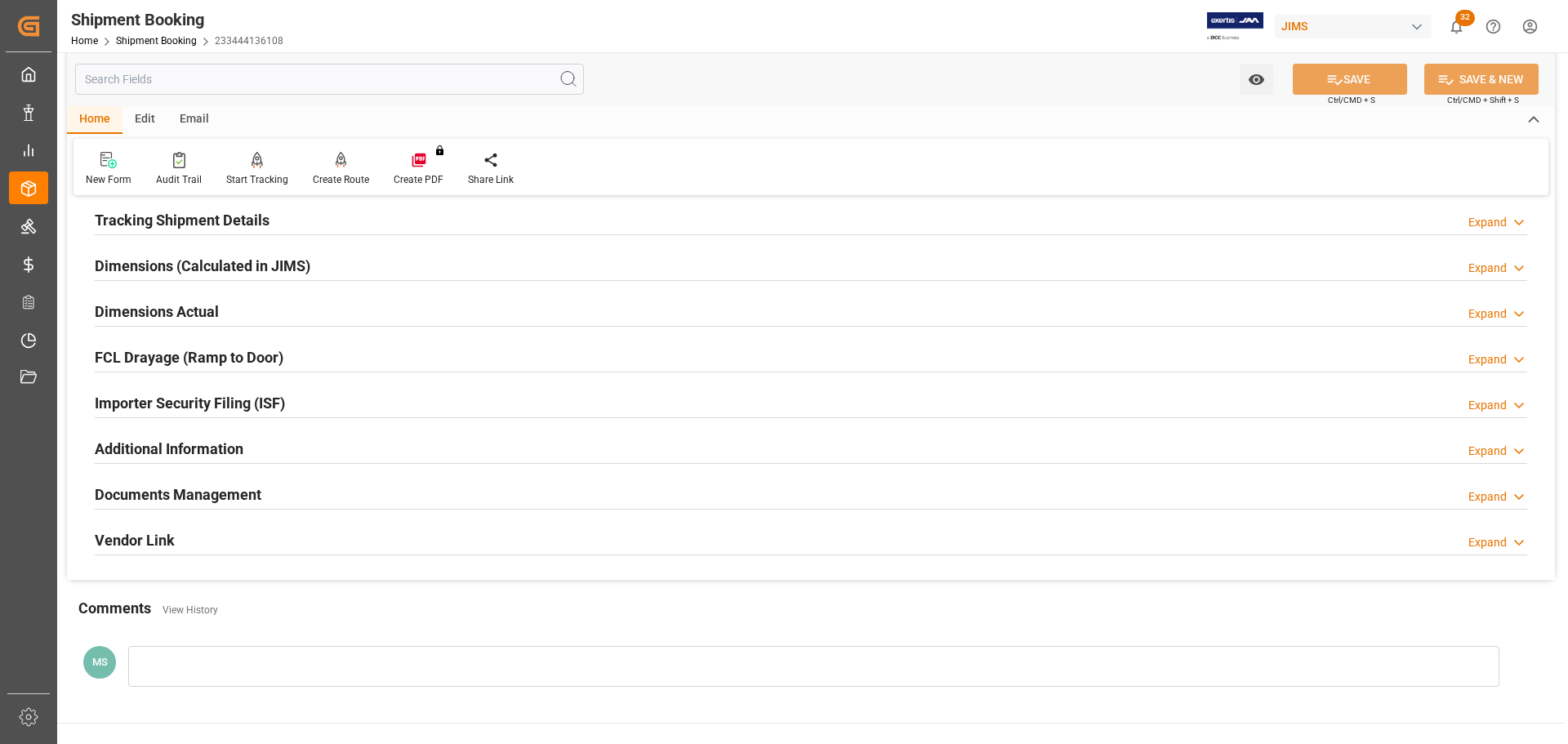
click at [293, 308] on div "Dimensions Actual Expand" at bounding box center [811, 310] width 1432 height 31
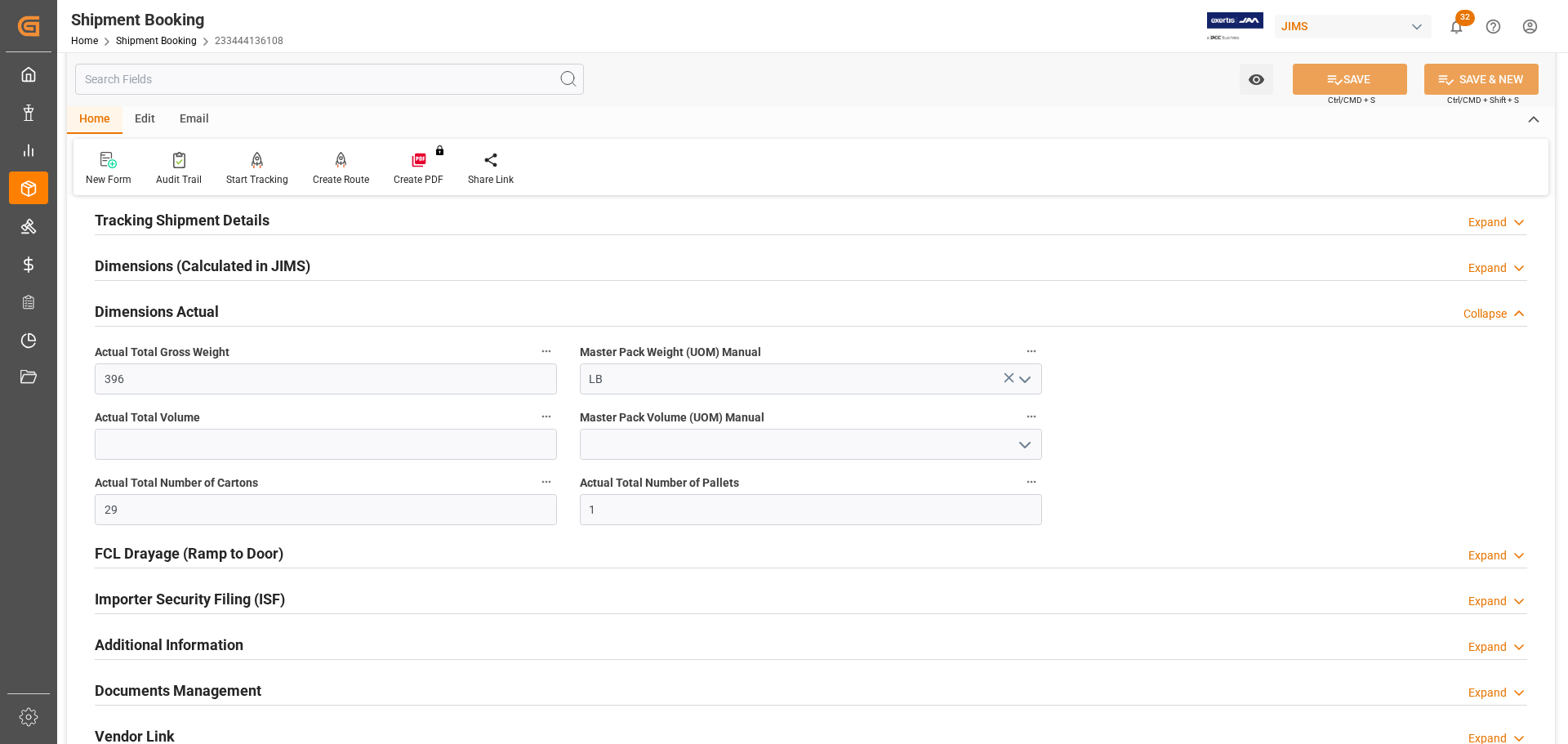
click at [289, 313] on div "Dimensions Actual Collapse" at bounding box center [811, 310] width 1432 height 31
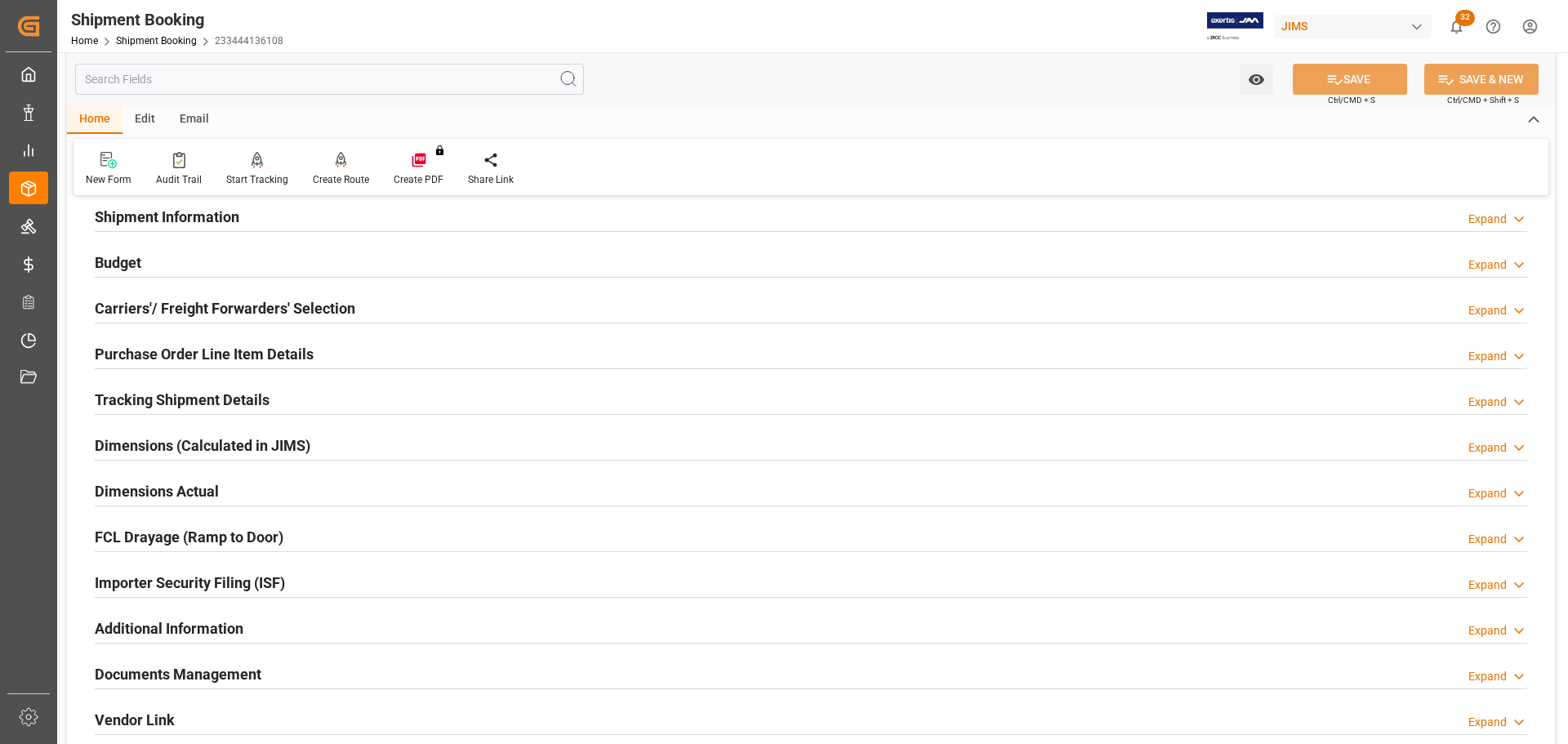
scroll to position [74, 0]
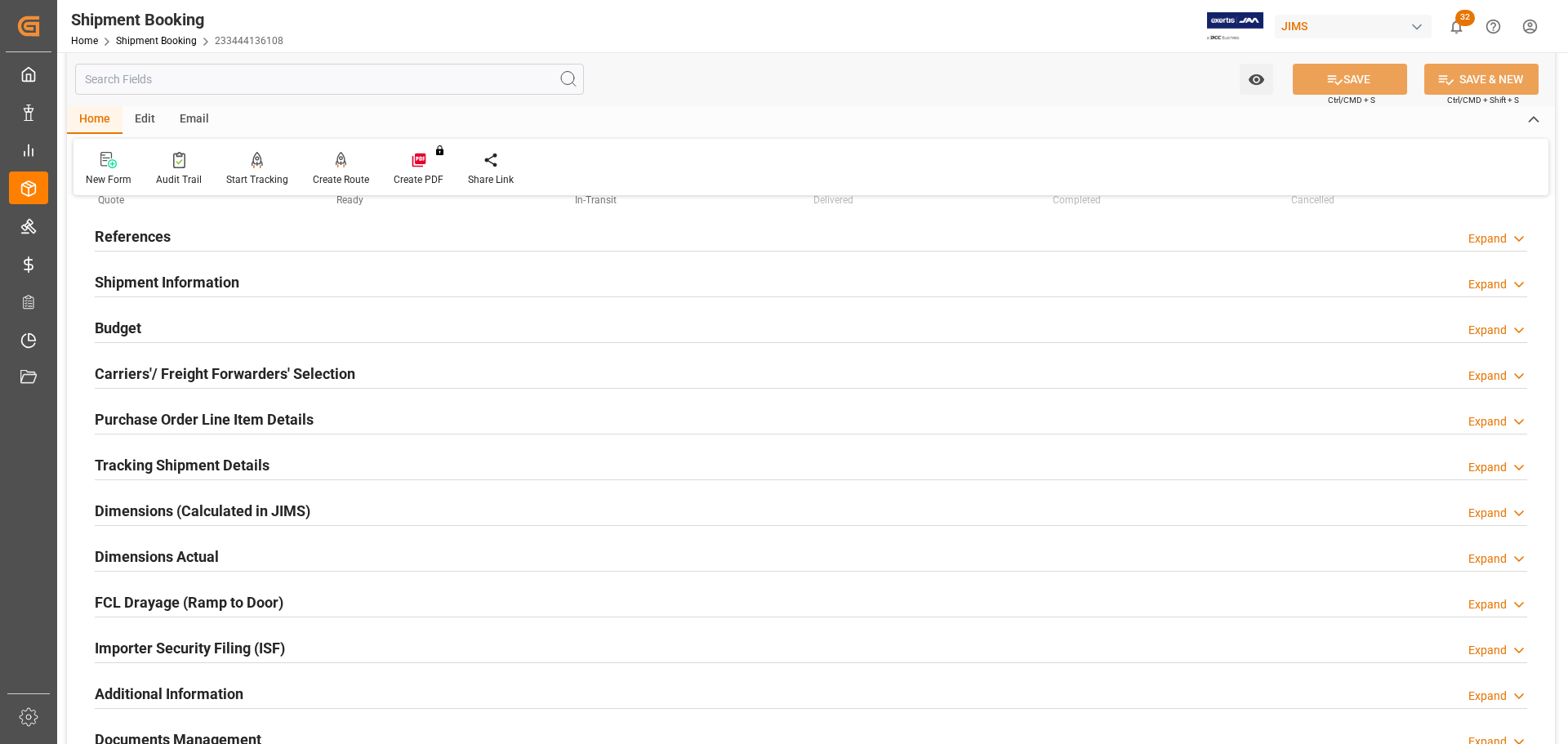
click at [265, 237] on div "References Expand" at bounding box center [811, 235] width 1432 height 31
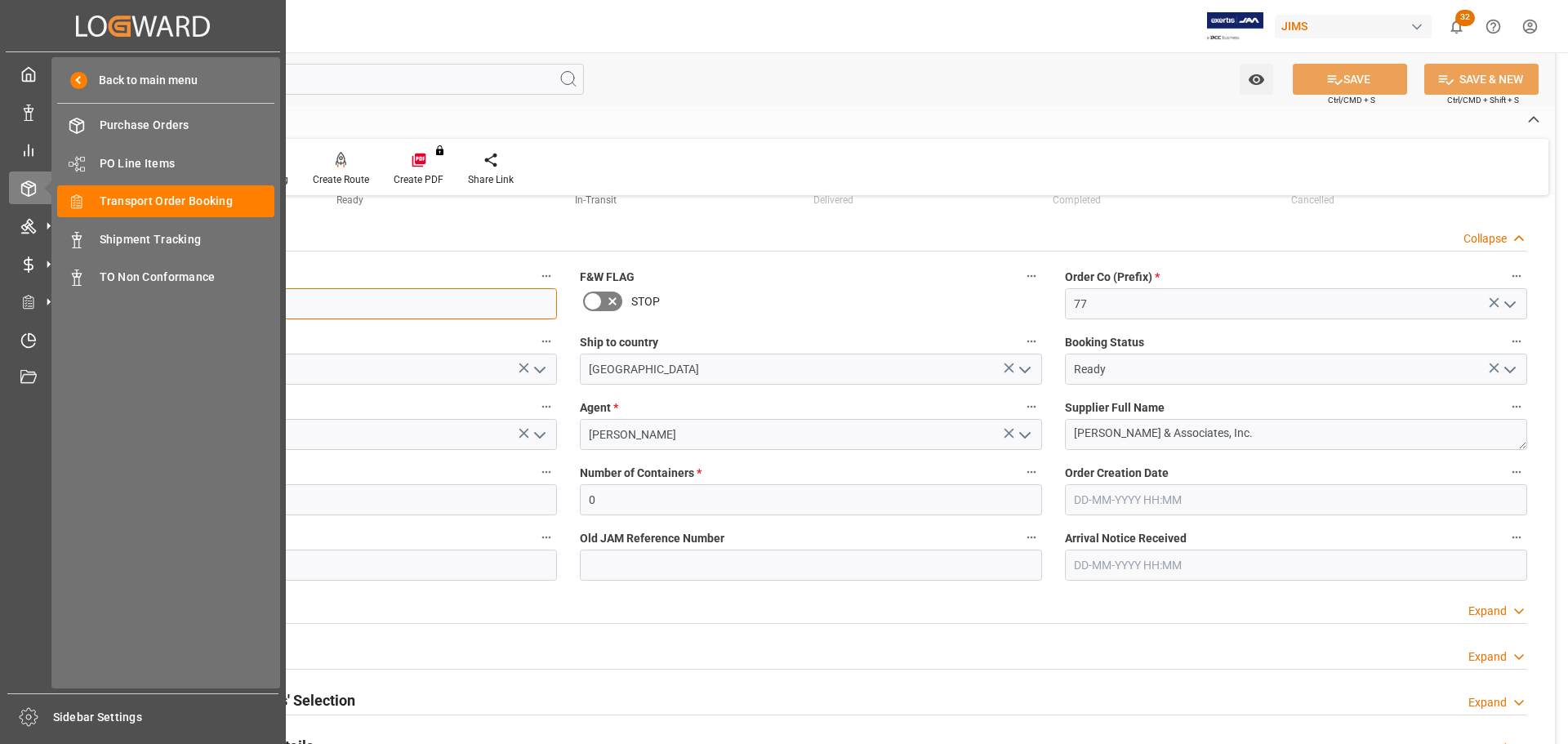
drag, startPoint x: 189, startPoint y: 301, endPoint x: 55, endPoint y: 303, distance: 134.0
click at [55, 303] on div "Created by potrace 1.15, written by [PERSON_NAME] [DATE]-[DATE] Created by potr…" at bounding box center [784, 372] width 1568 height 744
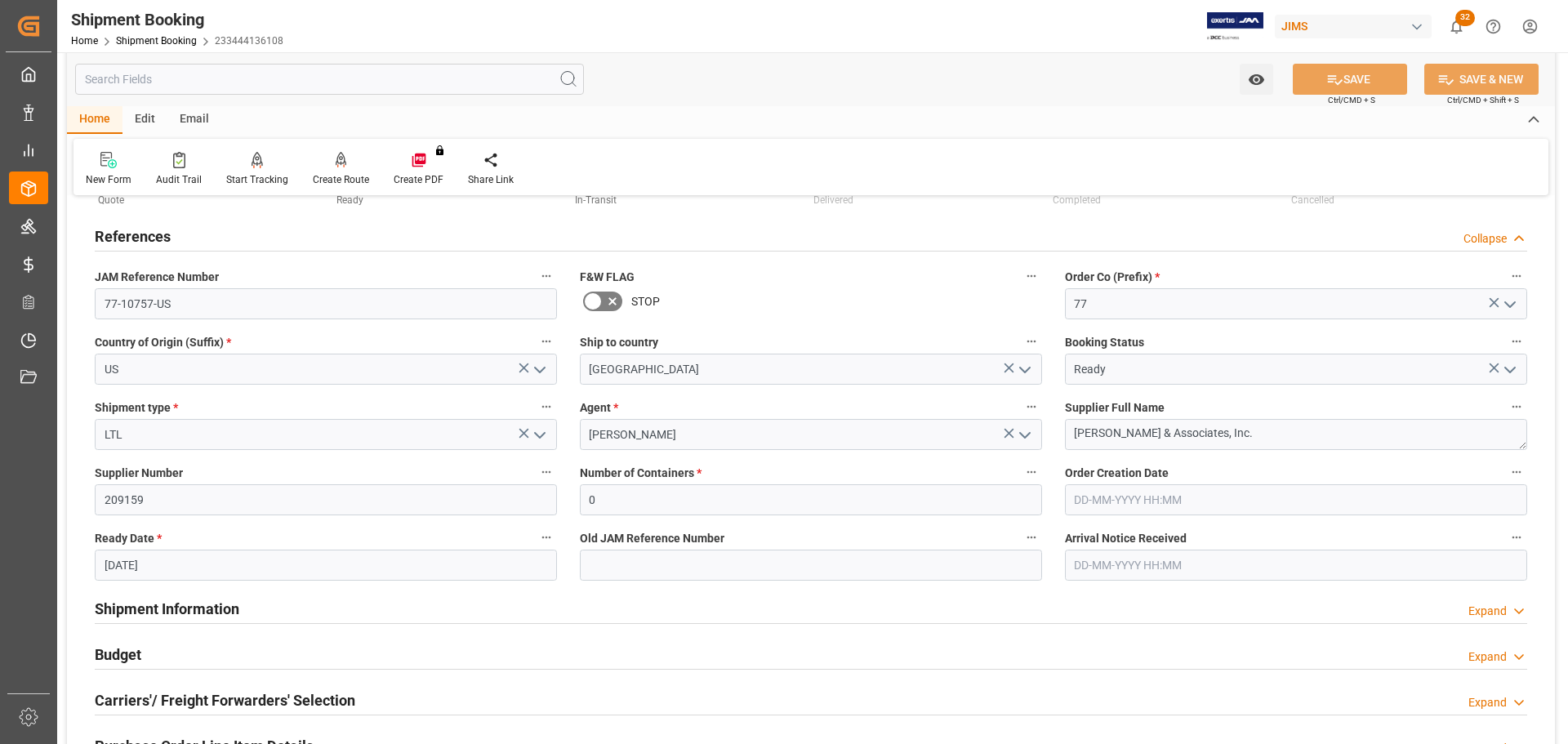
click at [231, 241] on div "References Collapse" at bounding box center [811, 235] width 1432 height 31
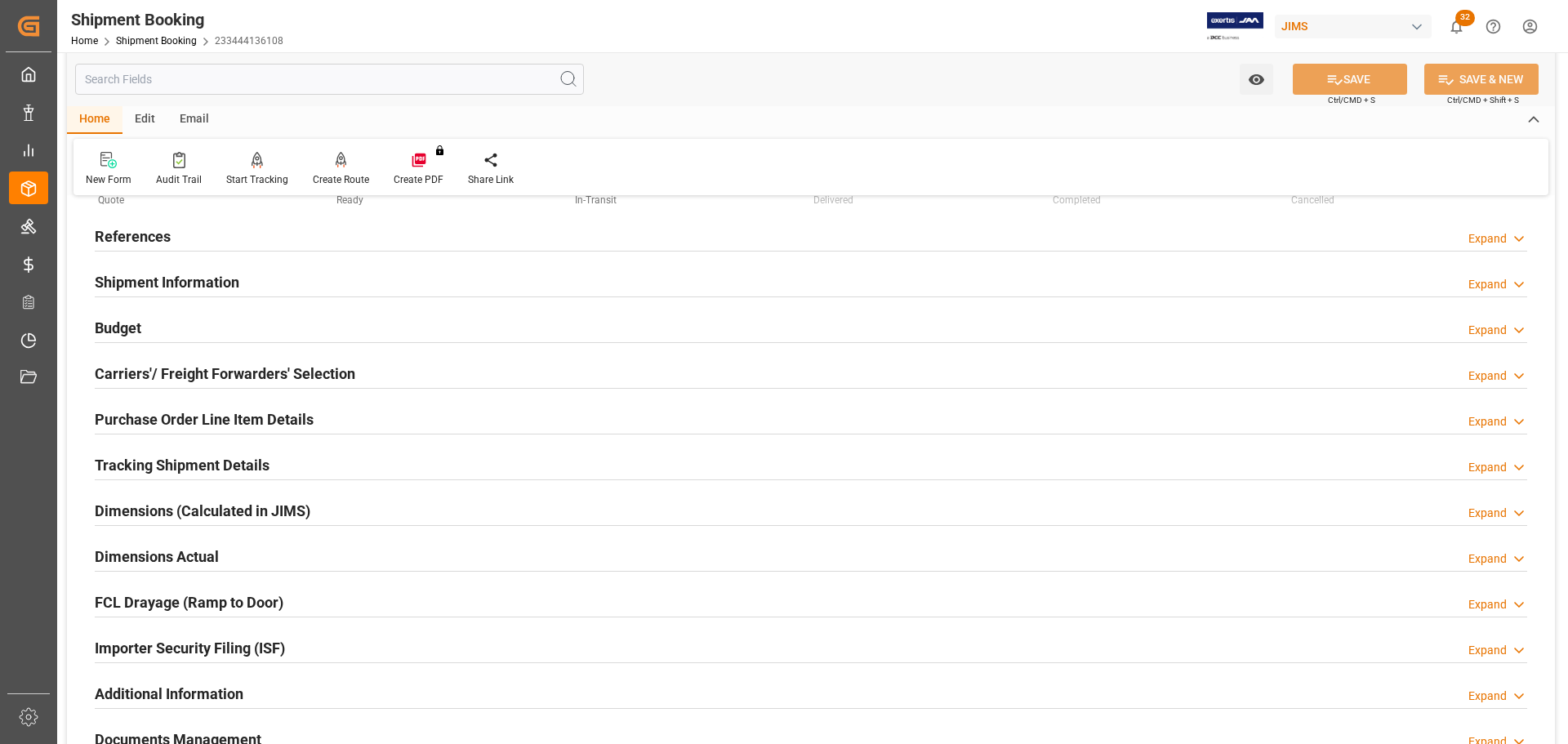
click at [236, 329] on div "Budget Expand" at bounding box center [811, 326] width 1432 height 31
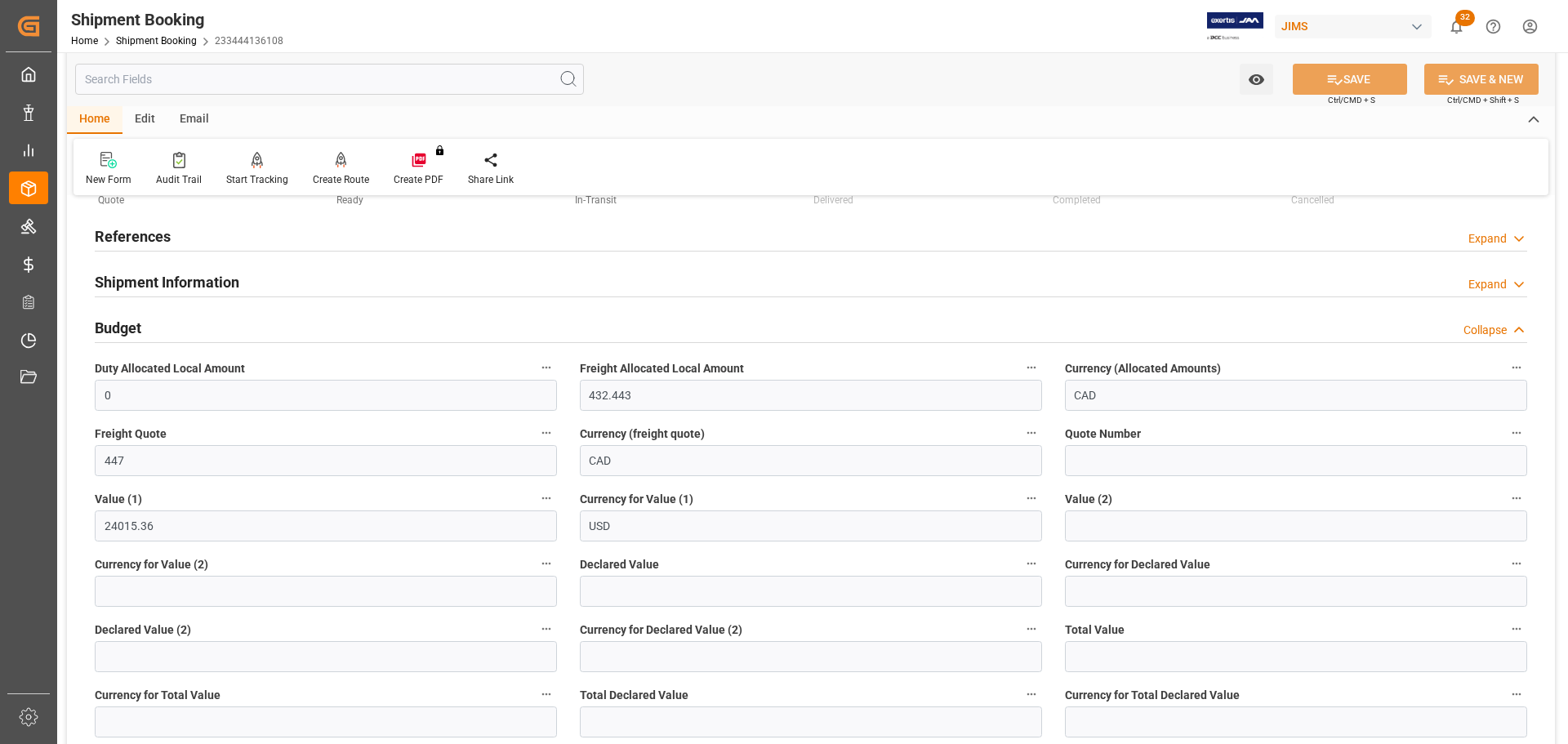
click at [242, 320] on div "Budget Collapse" at bounding box center [811, 326] width 1432 height 31
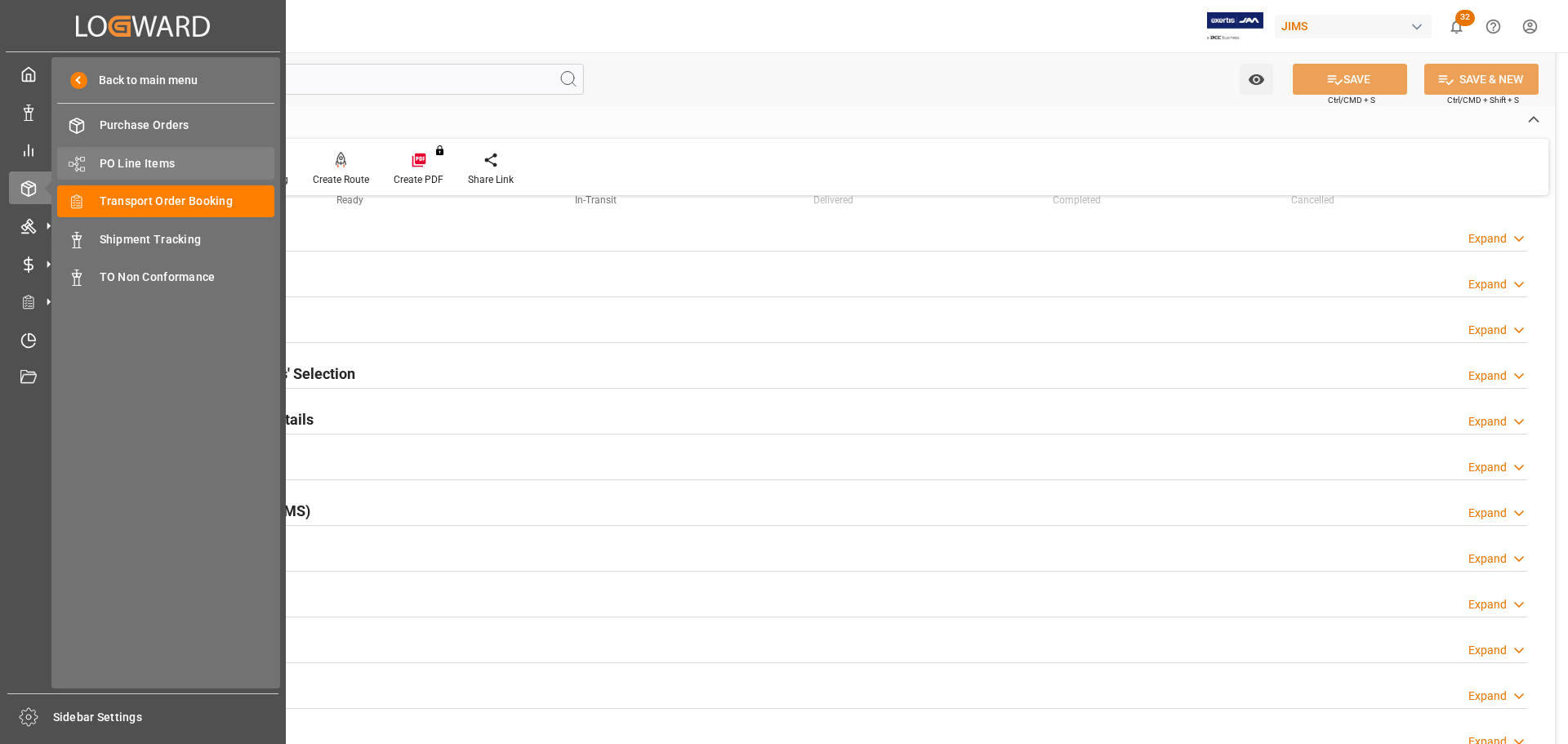
click at [135, 169] on span "PO Line Items" at bounding box center [187, 164] width 175 height 17
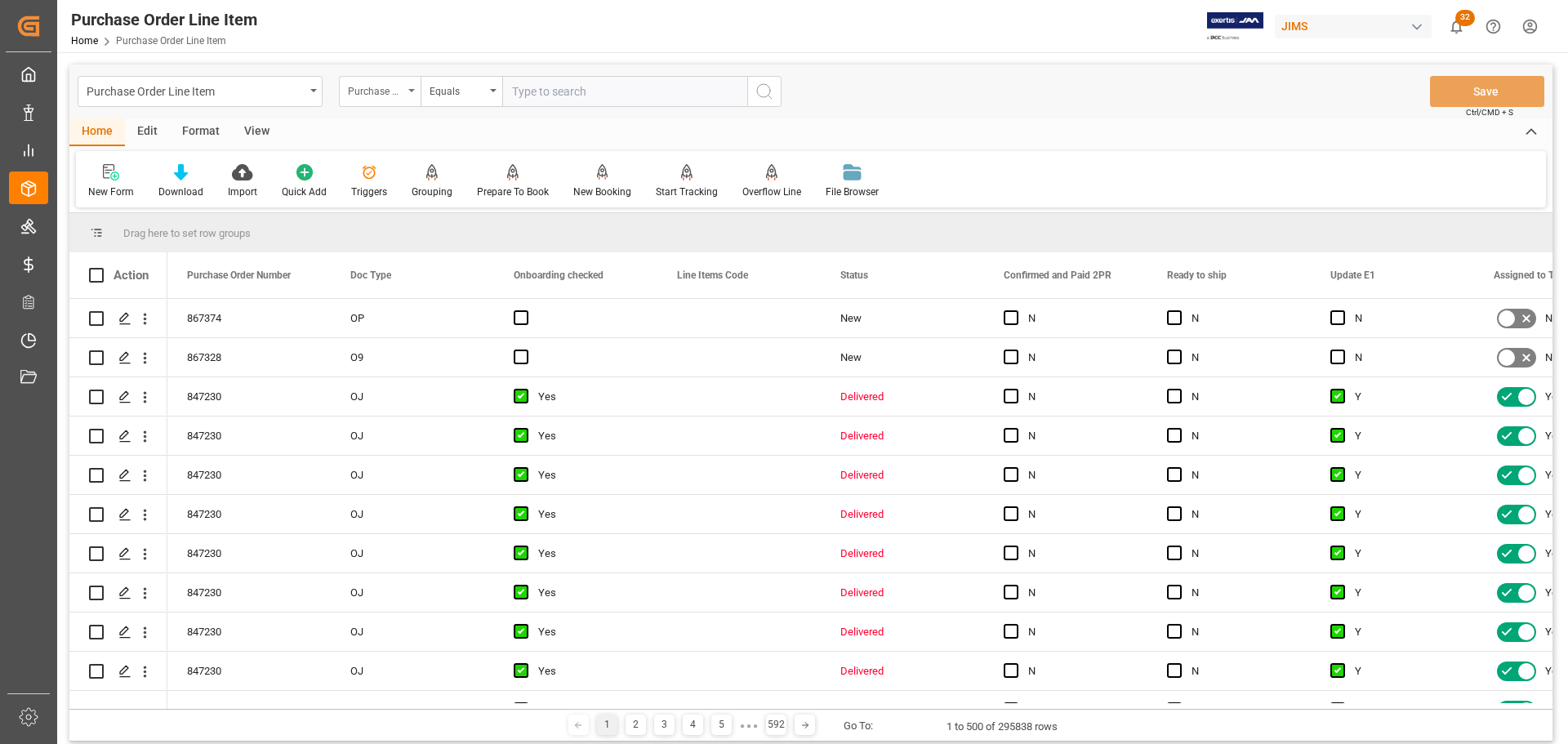
click at [392, 91] on div "Purchase Order Number" at bounding box center [376, 89] width 55 height 18
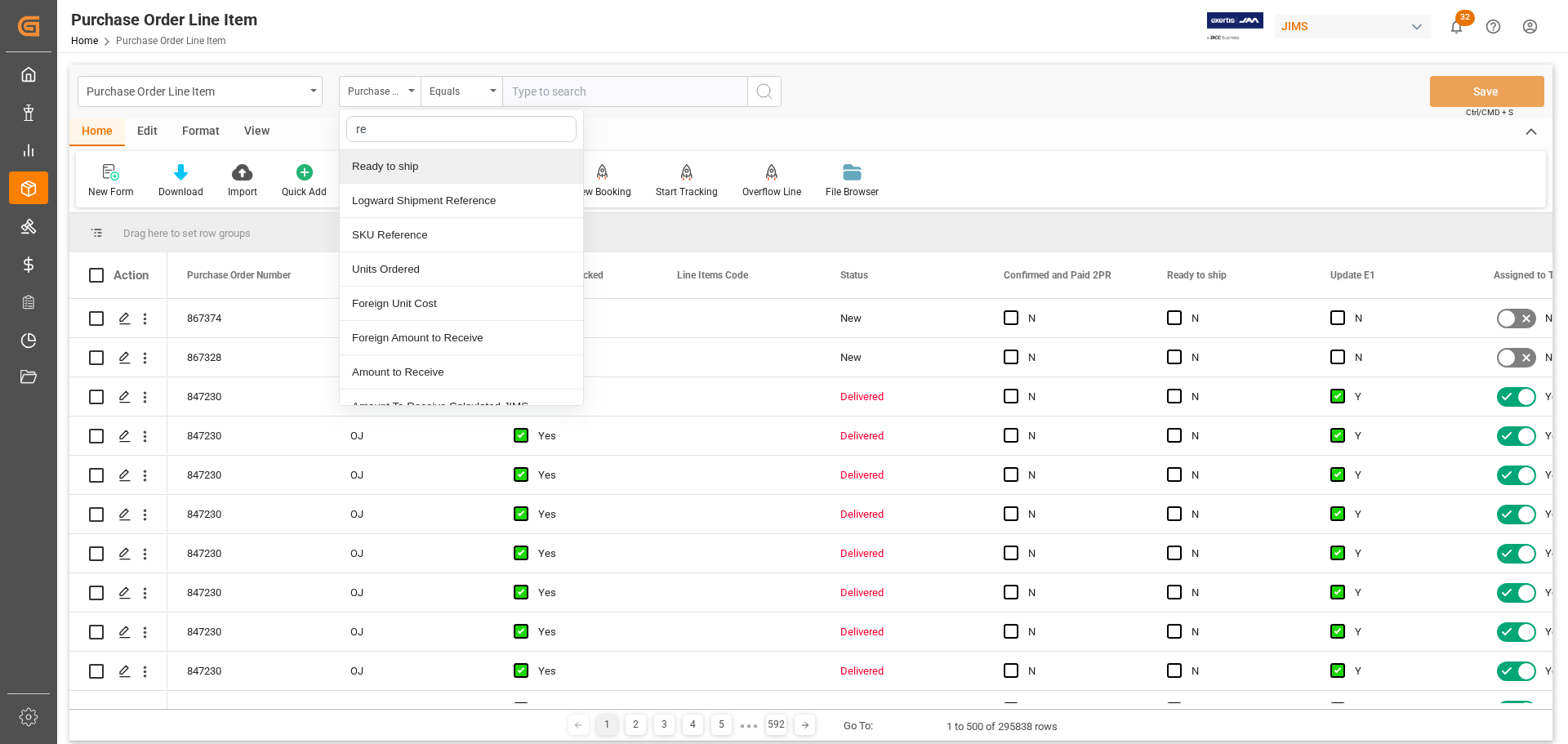
type input "ref"
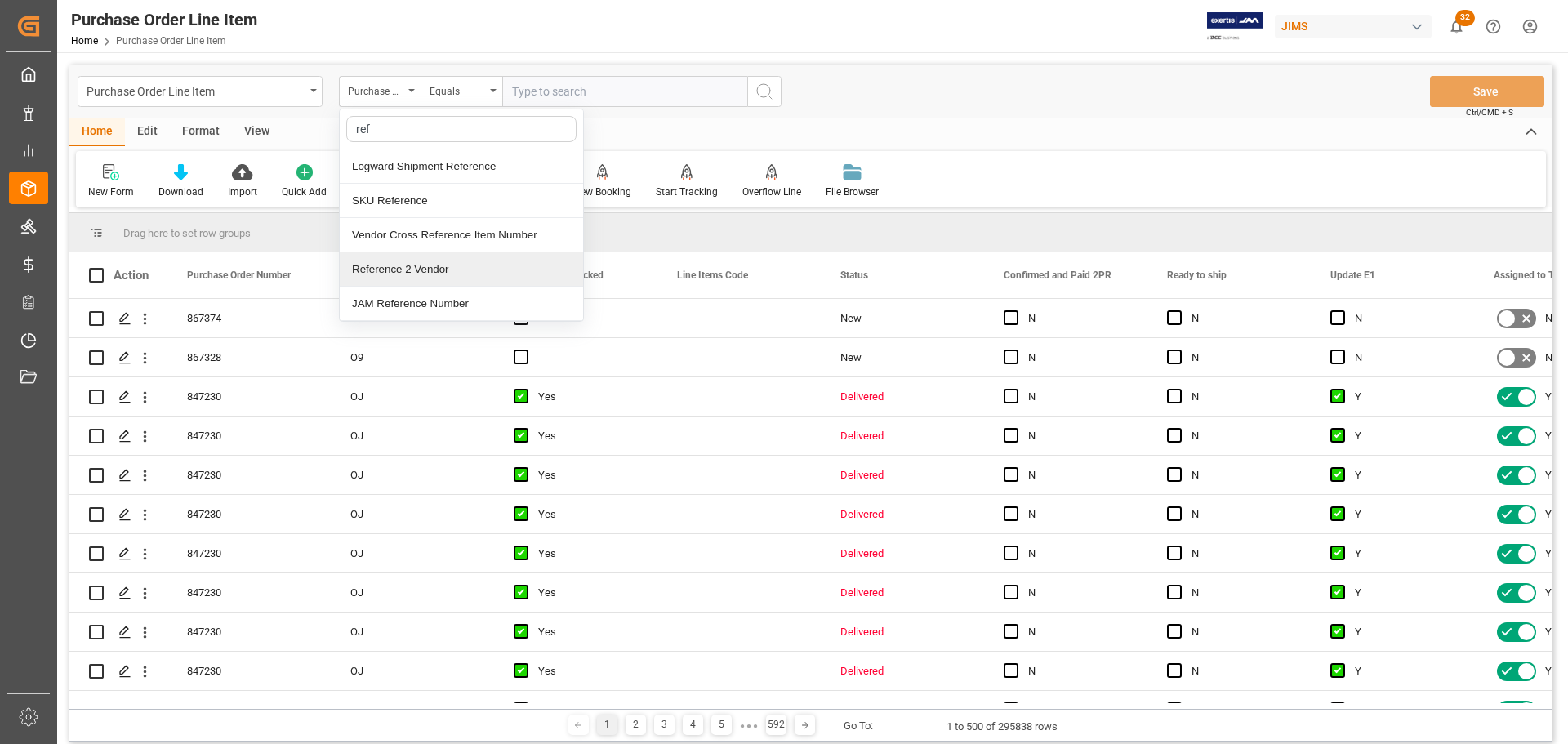
click at [418, 274] on div "Reference 2 Vendor" at bounding box center [461, 269] width 243 height 34
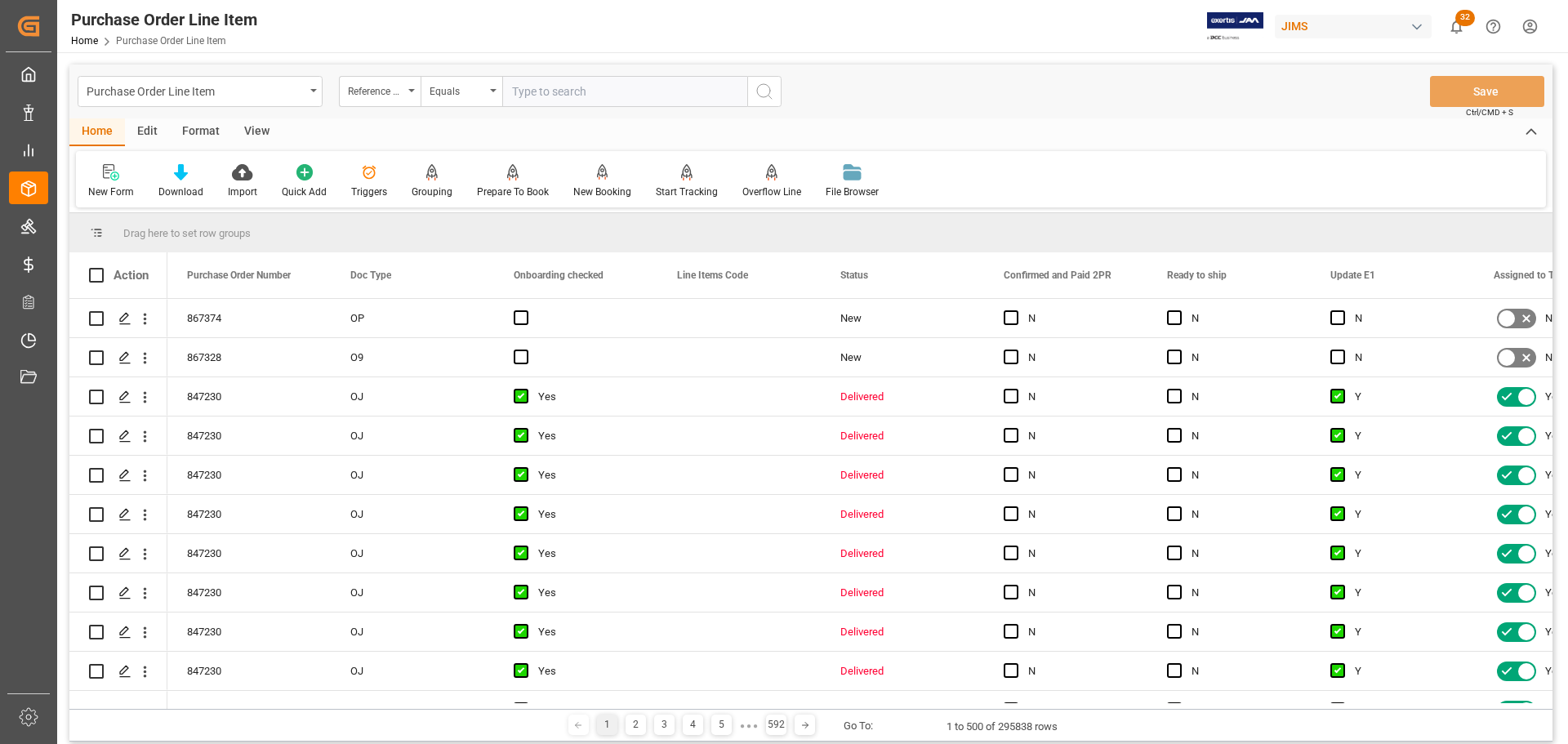
click at [584, 85] on input "text" at bounding box center [625, 91] width 245 height 31
paste input "77-10757-US"
type input "77-10757-US"
click at [775, 106] on button "search button" at bounding box center [764, 91] width 34 height 31
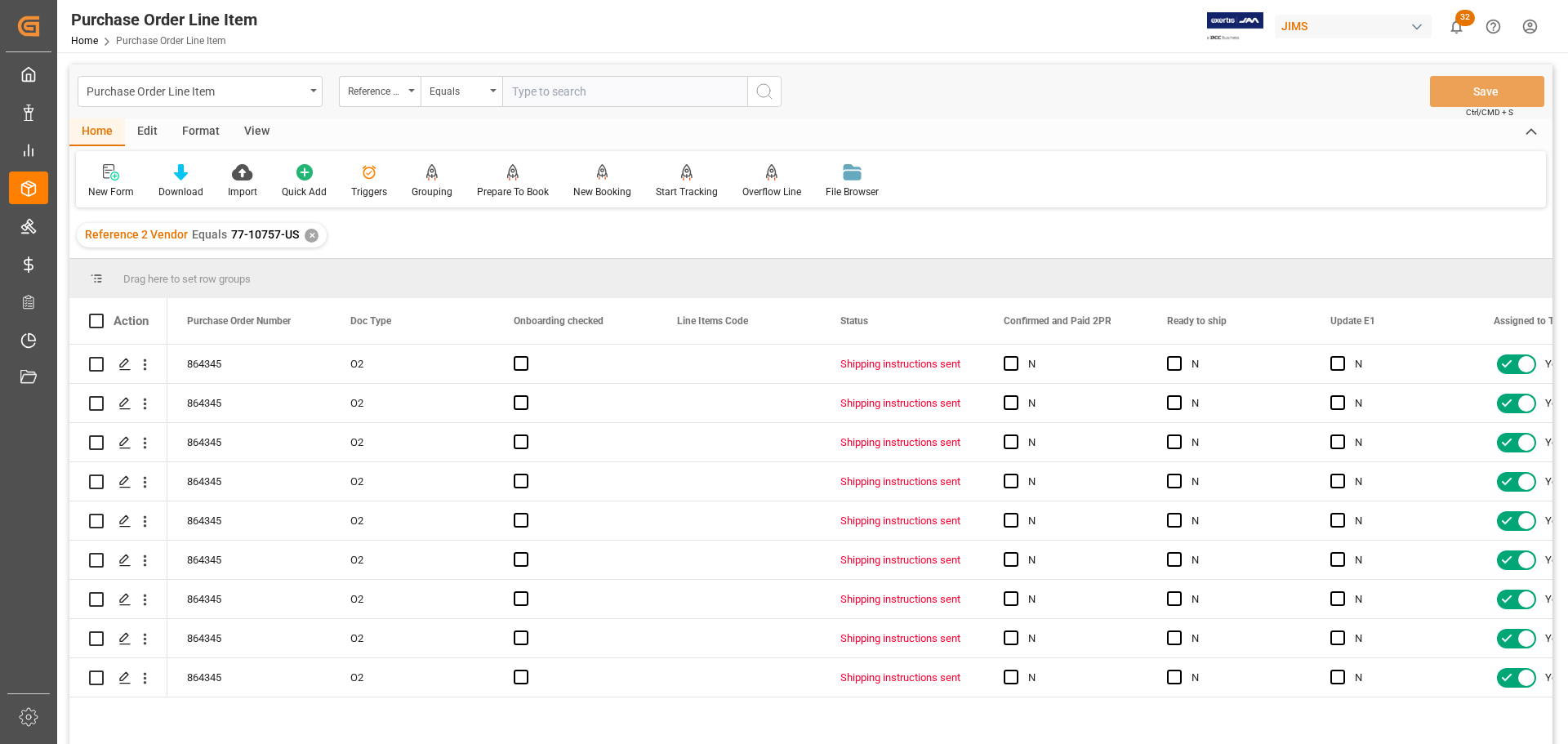
click at [254, 128] on div "View" at bounding box center [257, 132] width 49 height 28
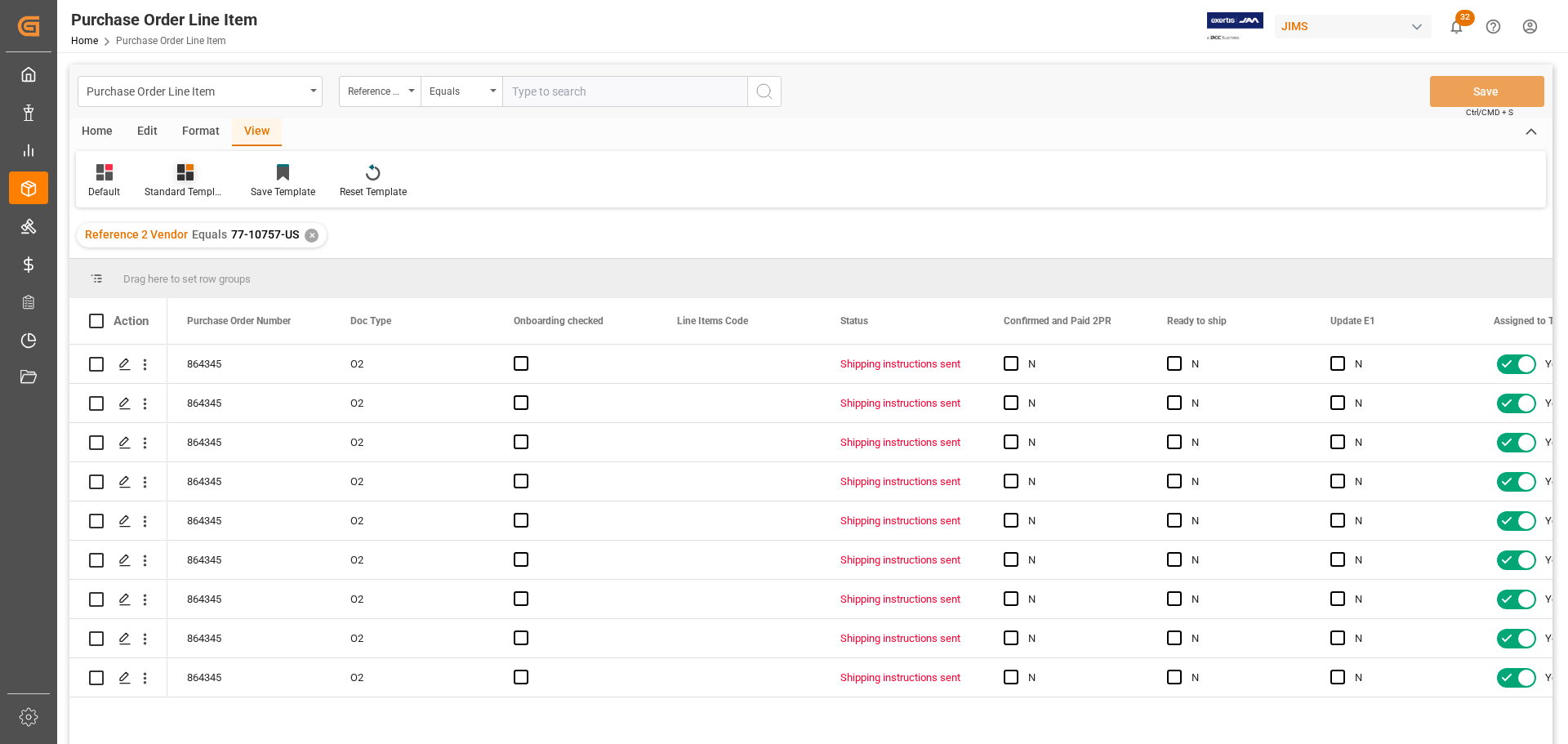
click at [180, 169] on icon at bounding box center [184, 172] width 16 height 16
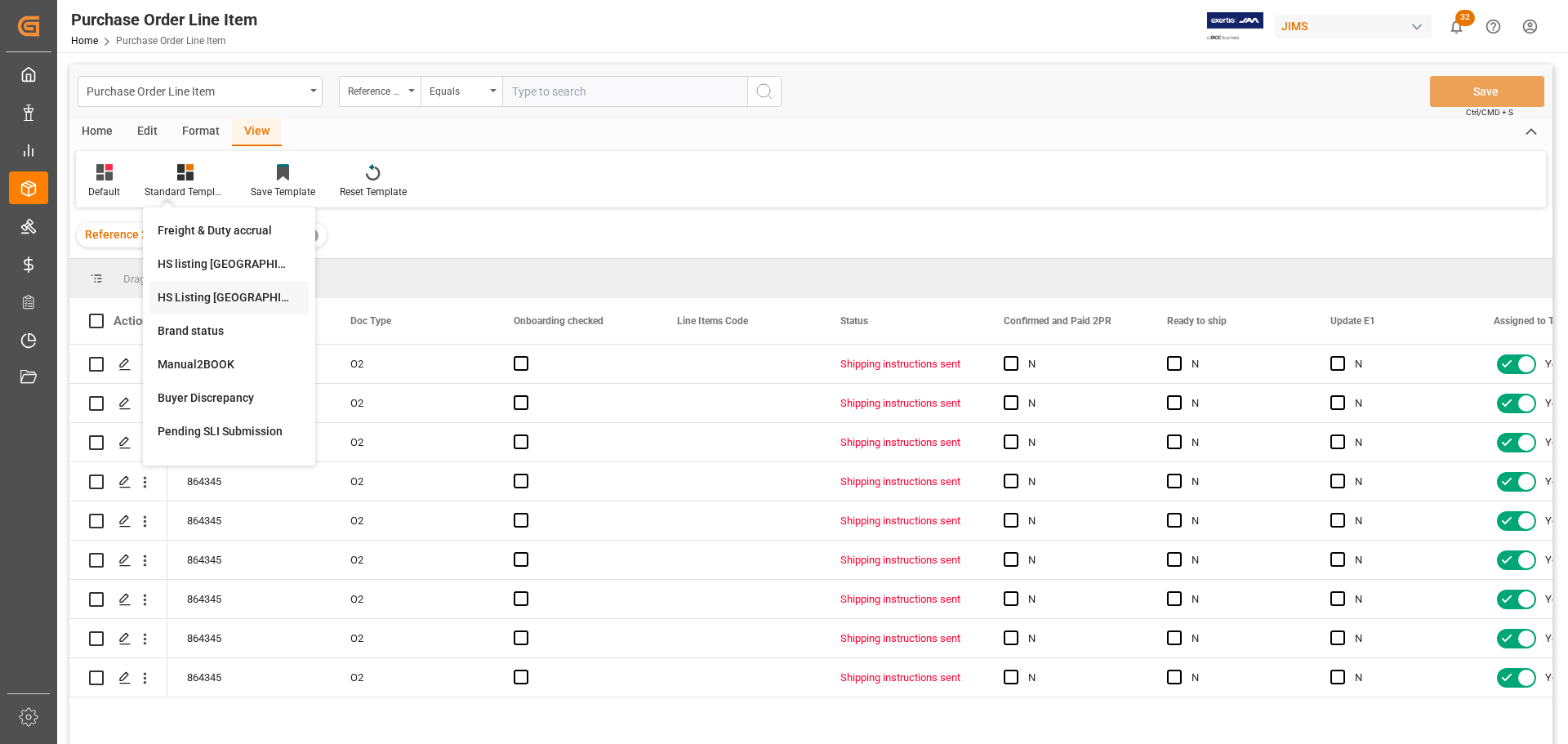
click at [176, 294] on div "HS Listing [GEOGRAPHIC_DATA]" at bounding box center [229, 298] width 143 height 17
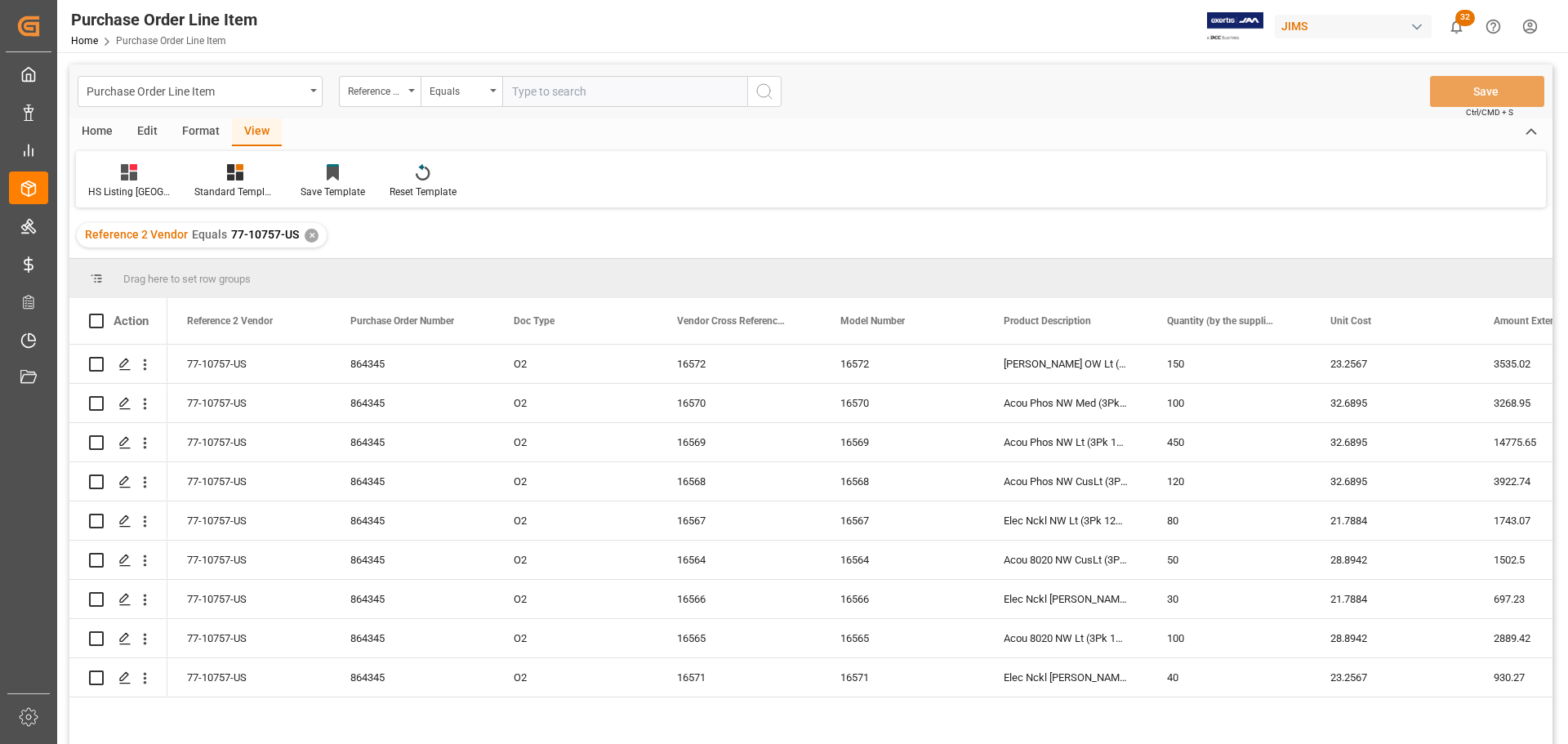
click at [110, 131] on div "Home" at bounding box center [97, 132] width 55 height 28
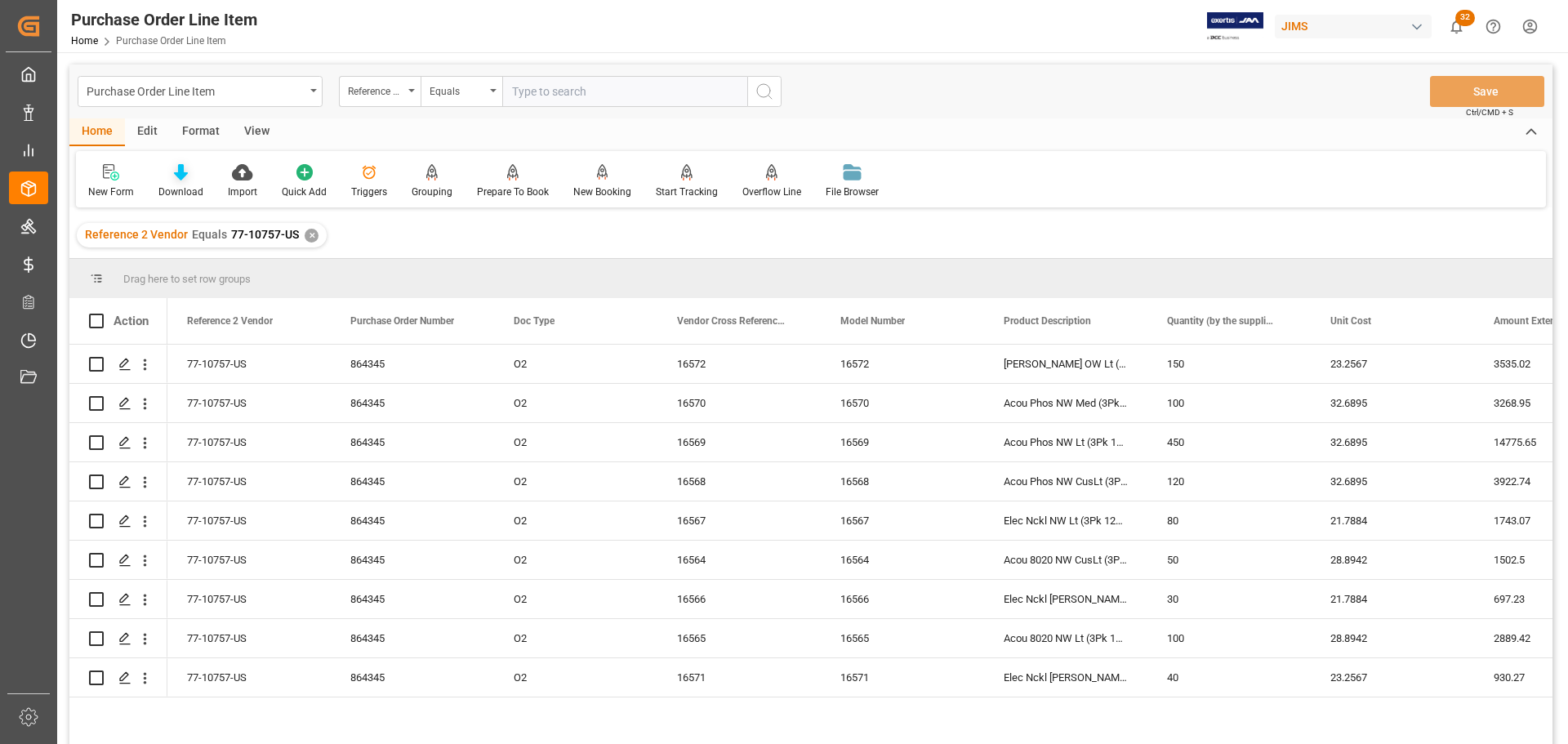
click at [182, 175] on icon at bounding box center [180, 172] width 14 height 16
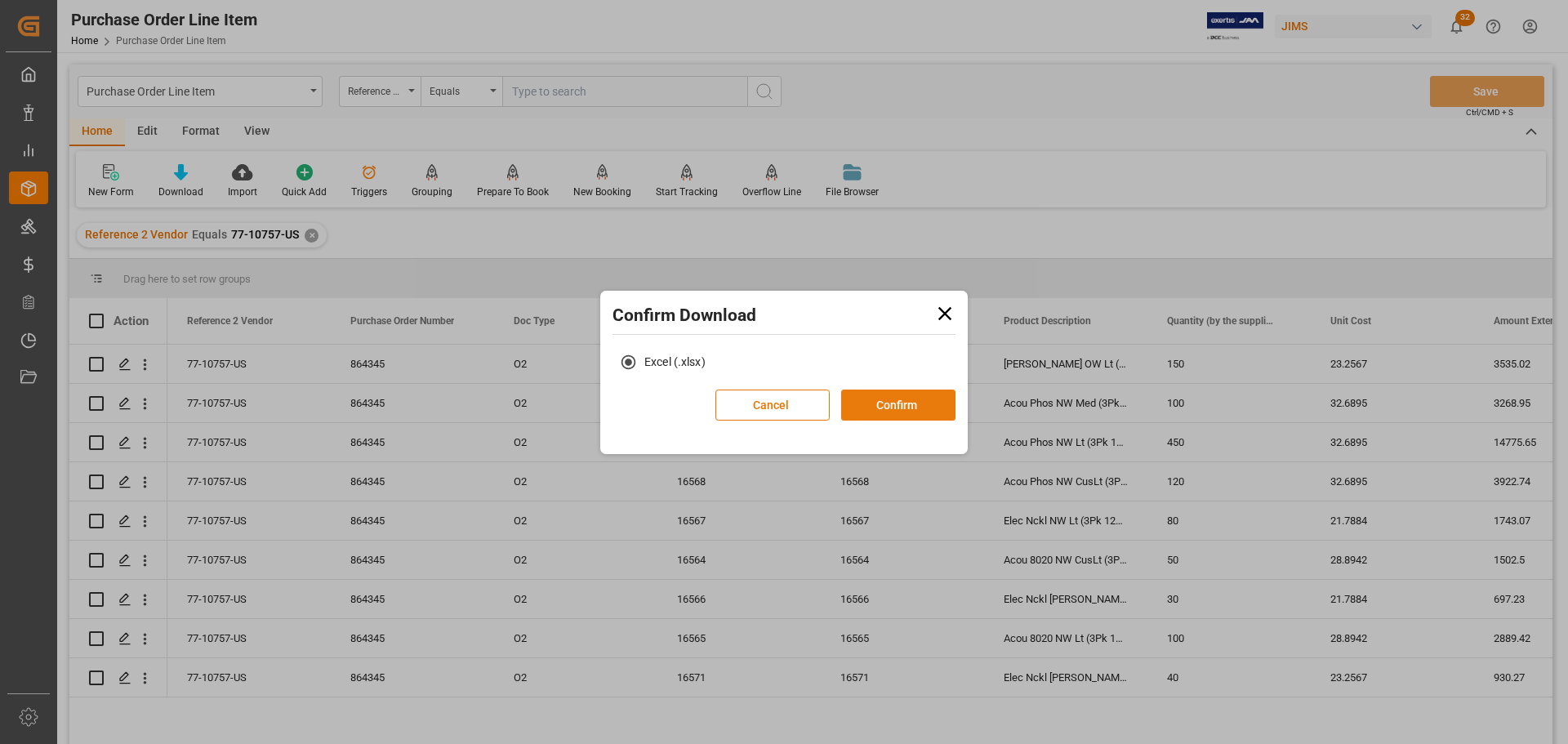
click at [877, 405] on button "Confirm" at bounding box center [898, 405] width 114 height 31
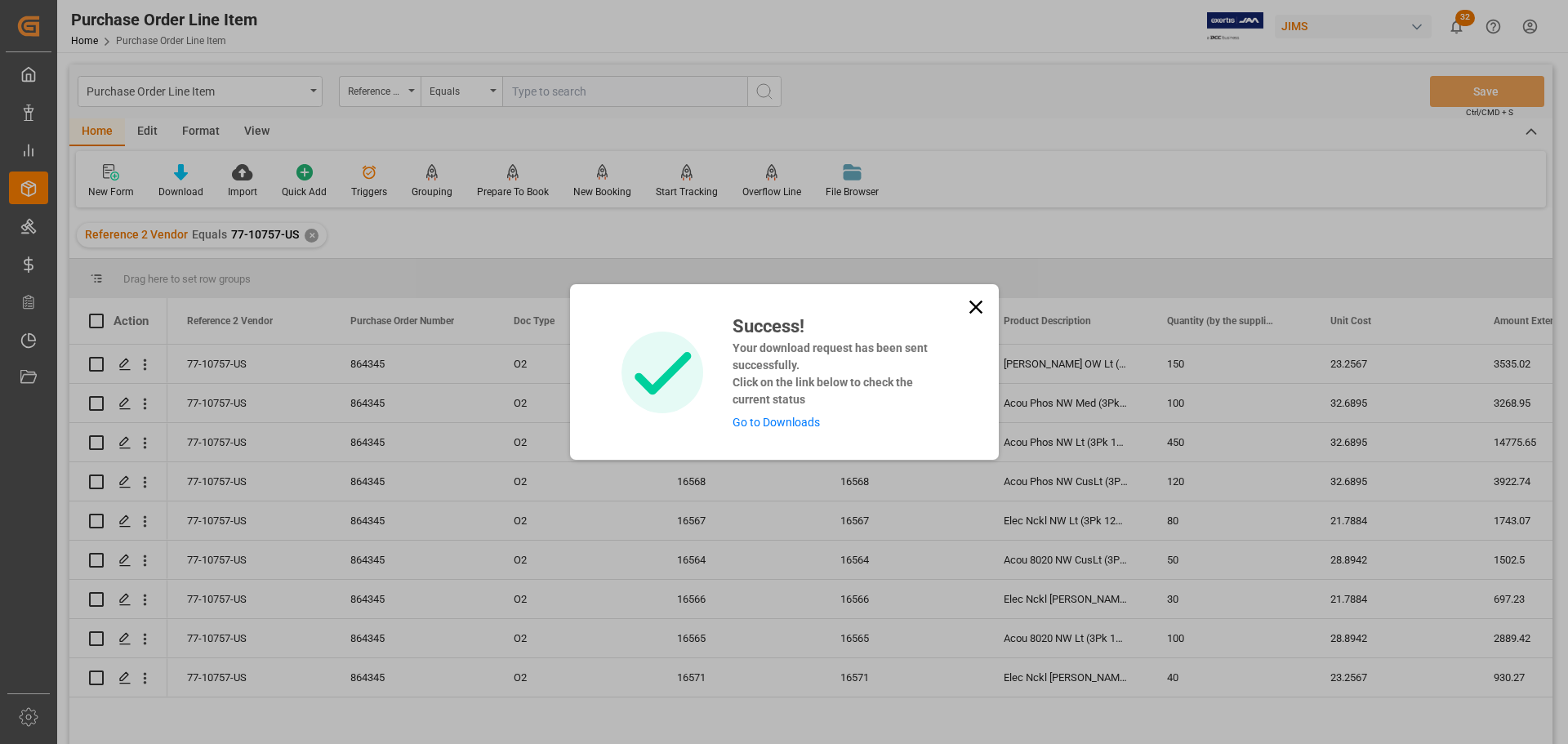
click at [803, 420] on link "Go to Downloads" at bounding box center [776, 423] width 87 height 13
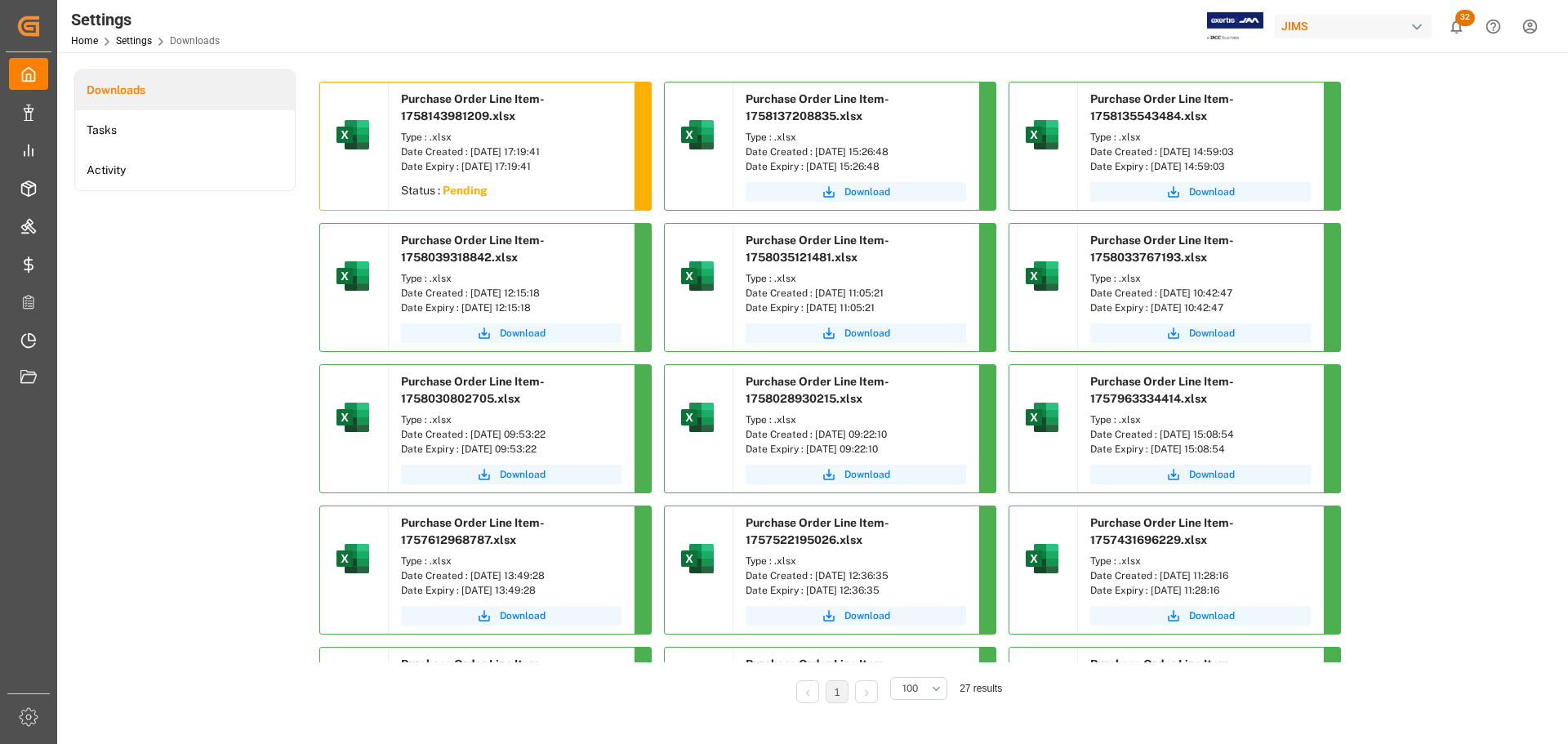
click at [178, 321] on div "Downloads Tasks Activity" at bounding box center [185, 398] width 221 height 657
click at [237, 281] on div "Downloads Tasks Activity" at bounding box center [185, 398] width 221 height 657
click at [204, 271] on div "Downloads Tasks Activity" at bounding box center [185, 398] width 221 height 657
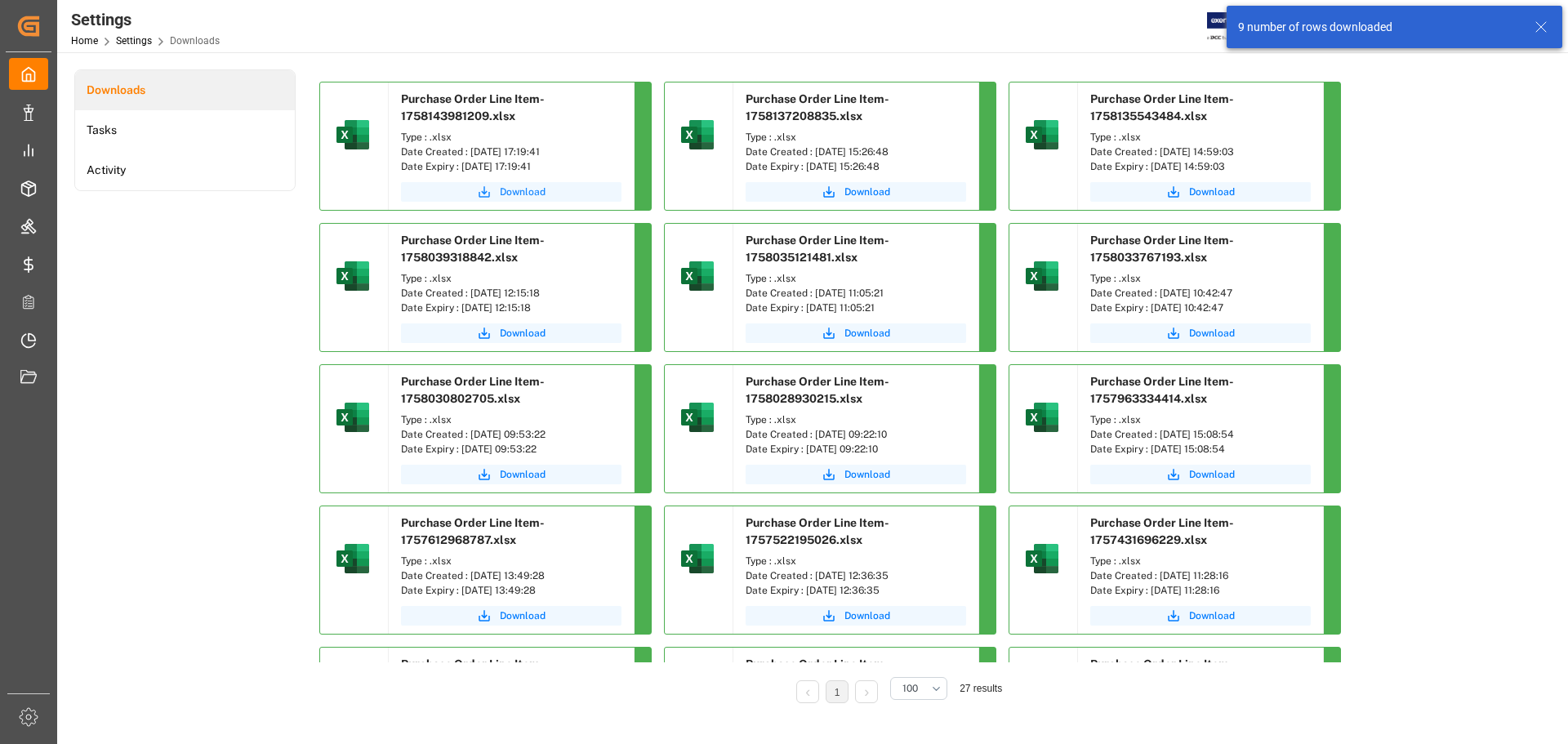
click at [553, 190] on button "Download" at bounding box center [511, 191] width 221 height 19
